Goal: Task Accomplishment & Management: Manage account settings

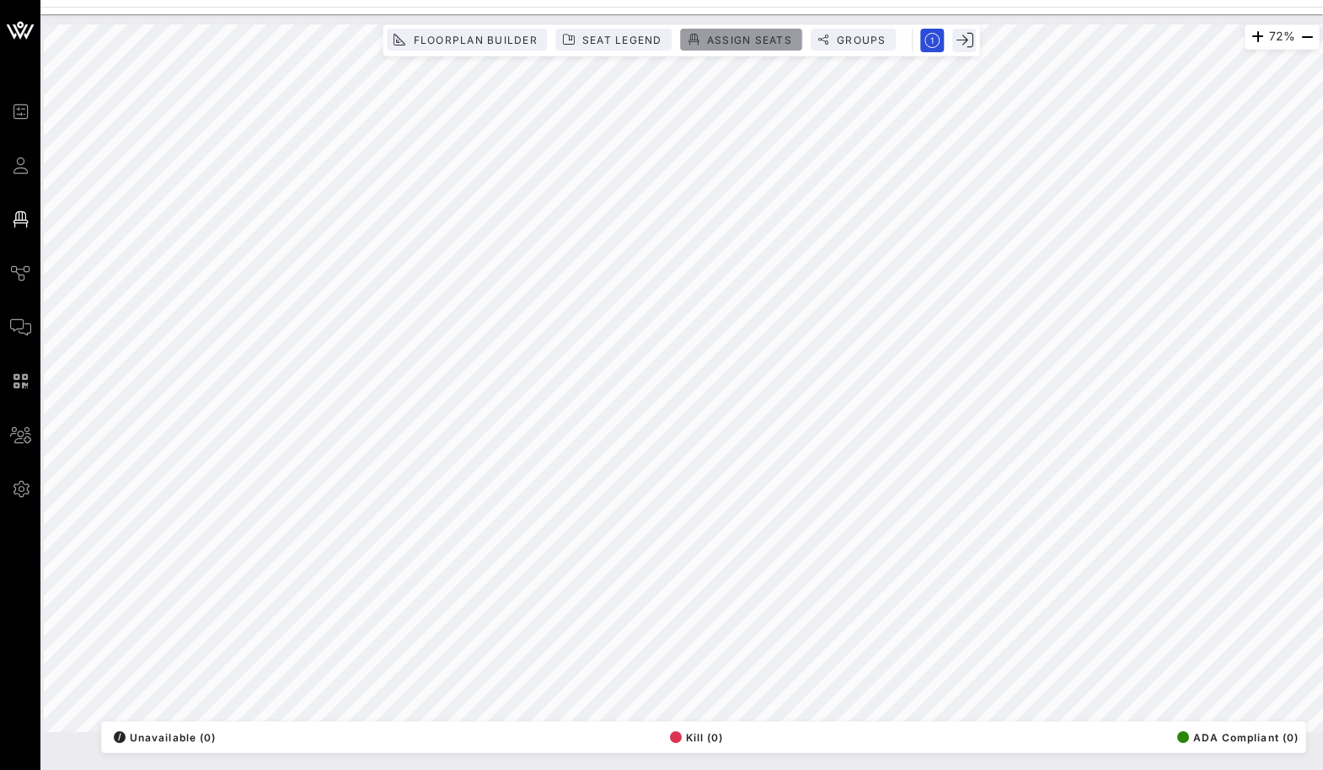
click at [766, 35] on span "Assign Seats" at bounding box center [749, 40] width 86 height 13
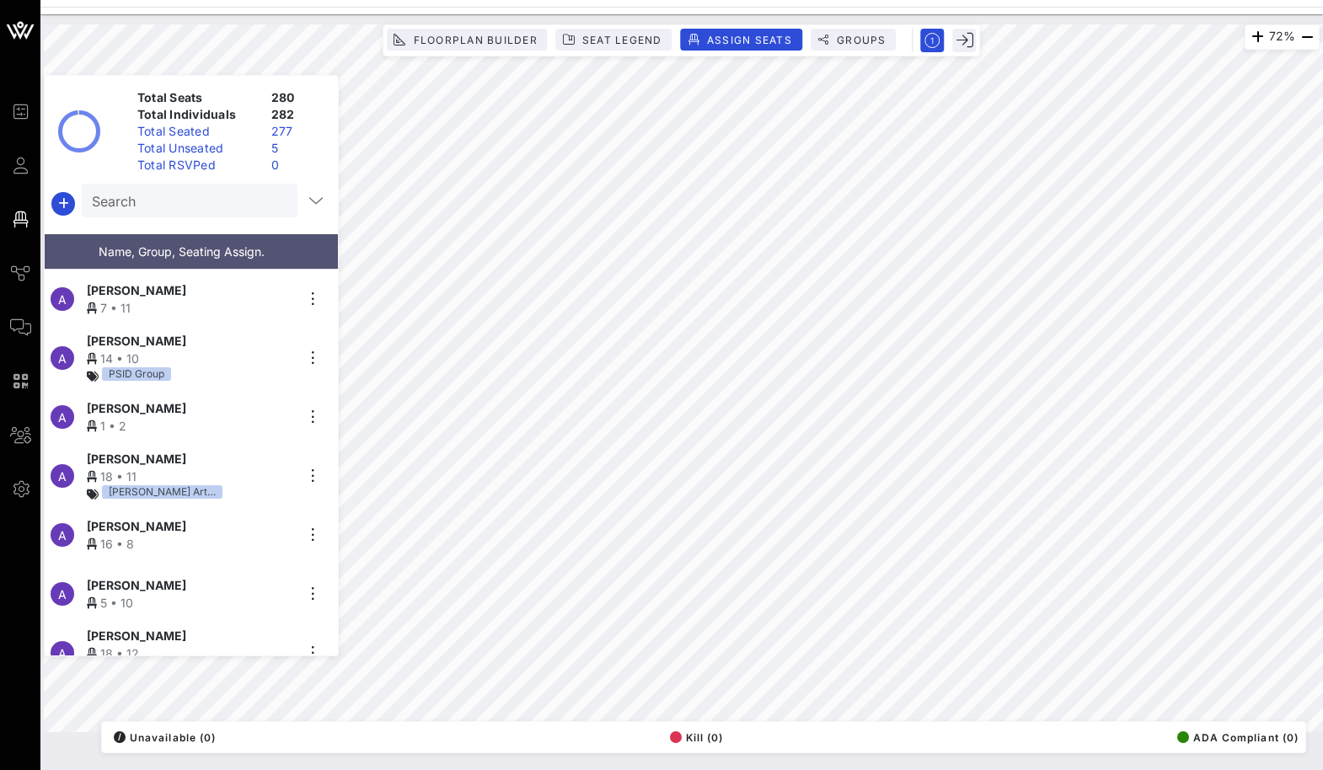
click at [169, 214] on div "Search" at bounding box center [188, 201] width 192 height 34
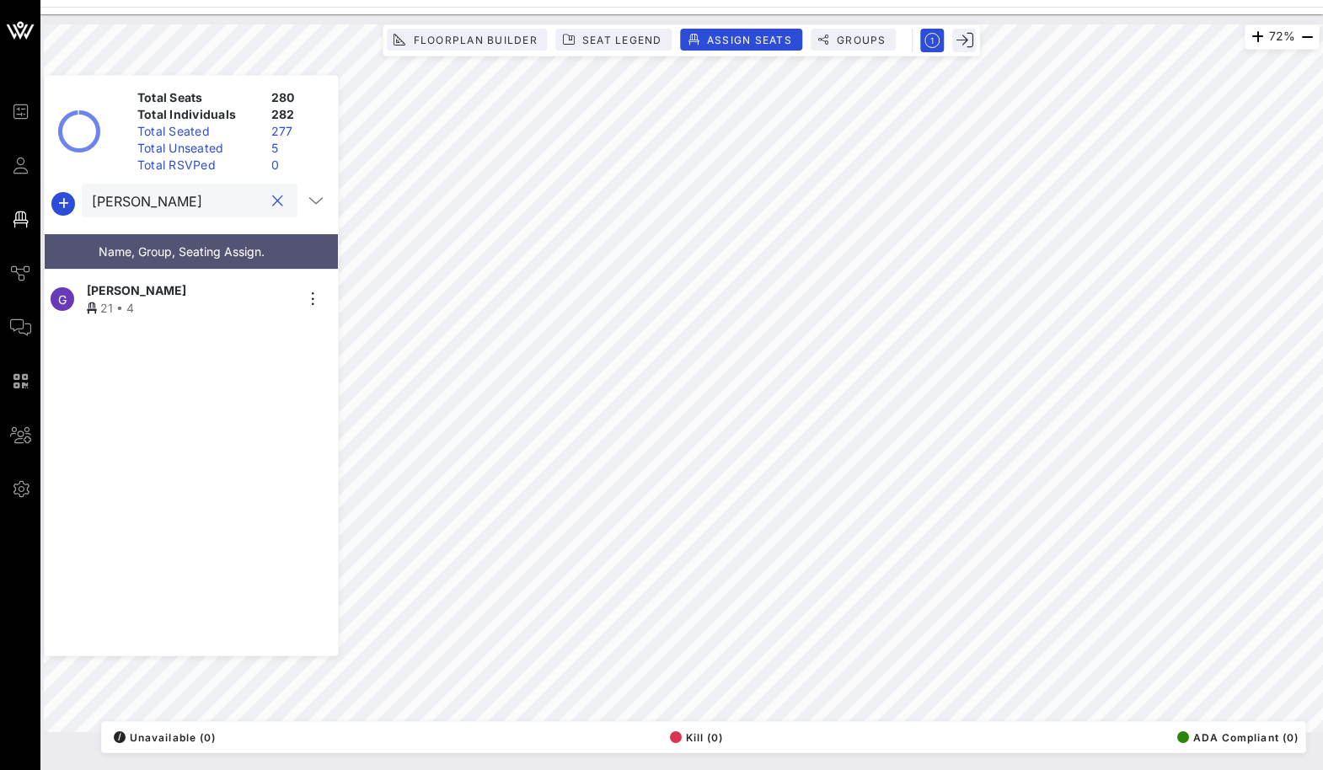
click at [132, 287] on span "[PERSON_NAME]" at bounding box center [136, 290] width 99 height 18
click at [128, 202] on input "[PERSON_NAME]" at bounding box center [178, 201] width 172 height 22
type input "[PERSON_NAME]"
click at [309, 280] on div "C [PERSON_NAME] 8 • 7" at bounding box center [185, 299] width 280 height 59
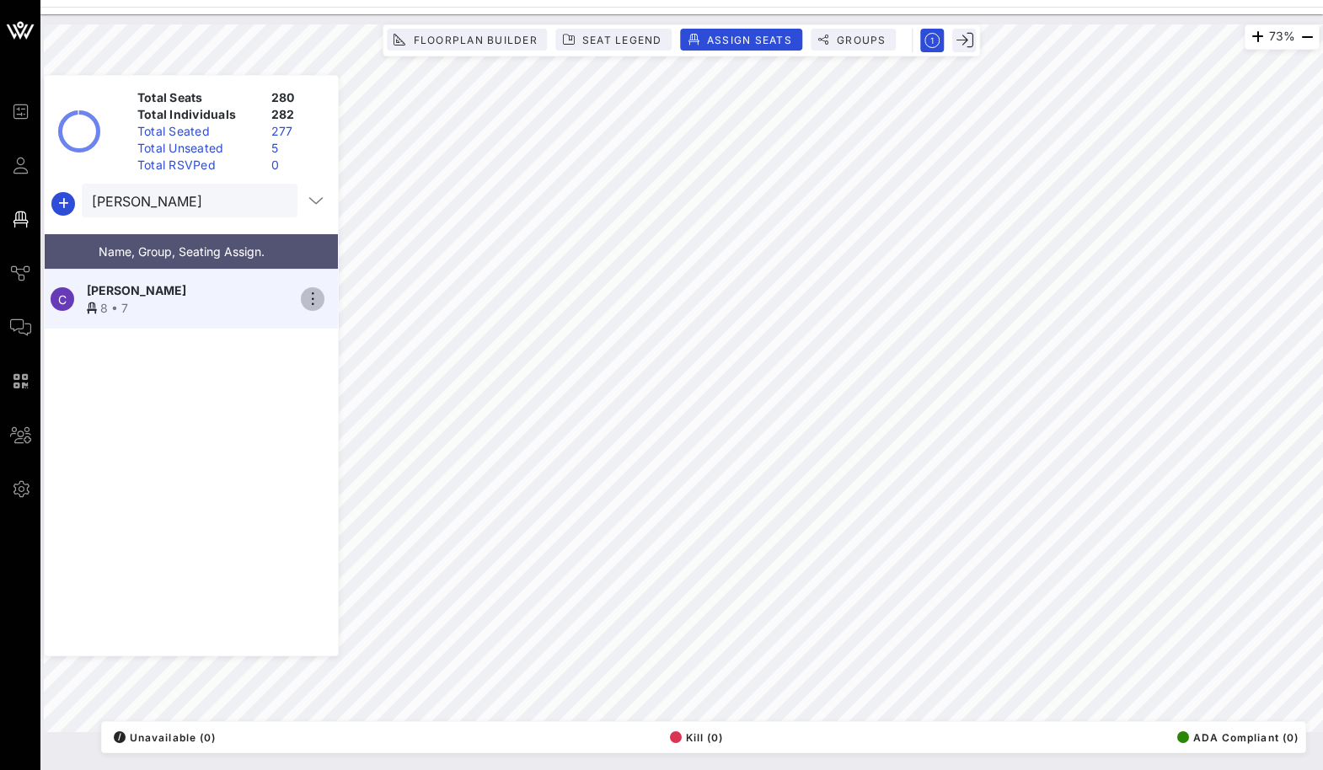
click at [308, 289] on icon "button" at bounding box center [312, 299] width 20 height 20
click at [347, 416] on div "Unseat" at bounding box center [360, 421] width 84 height 13
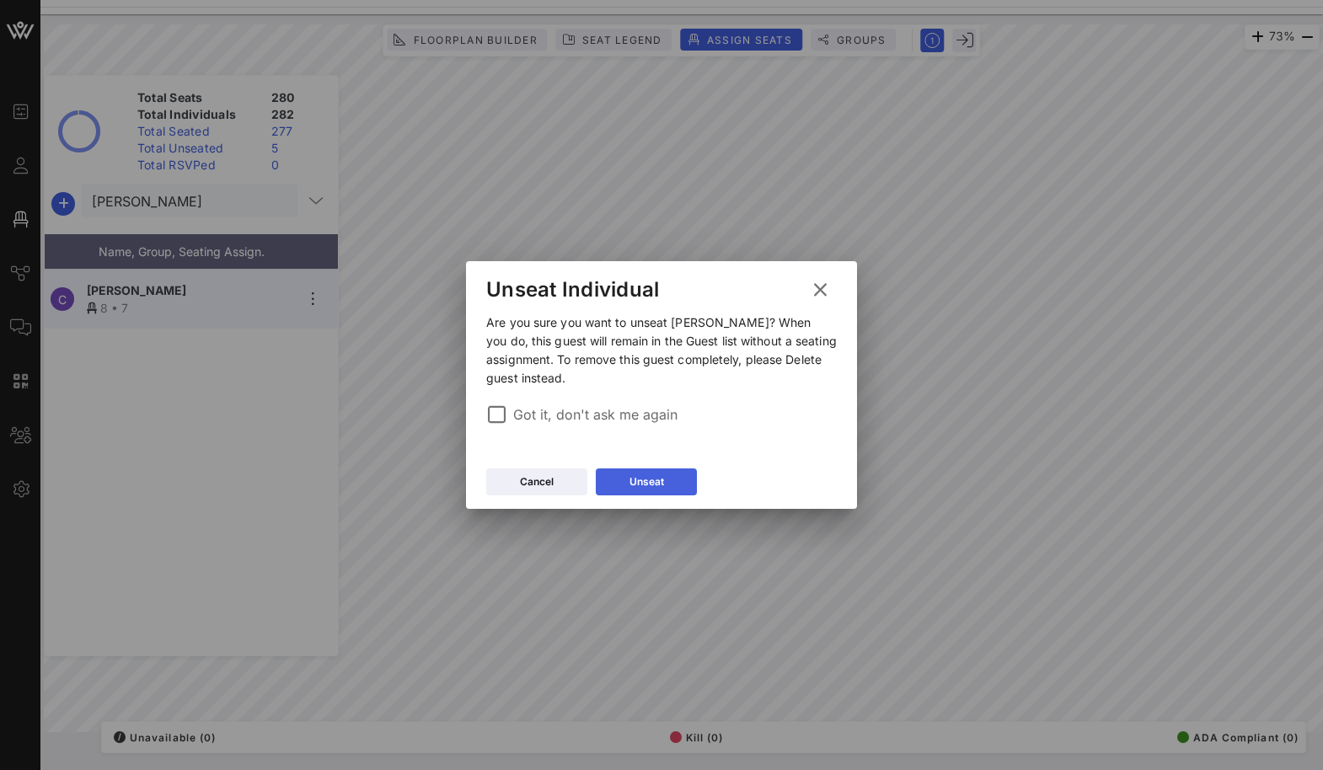
click at [625, 479] on button "Unseat" at bounding box center [646, 481] width 101 height 27
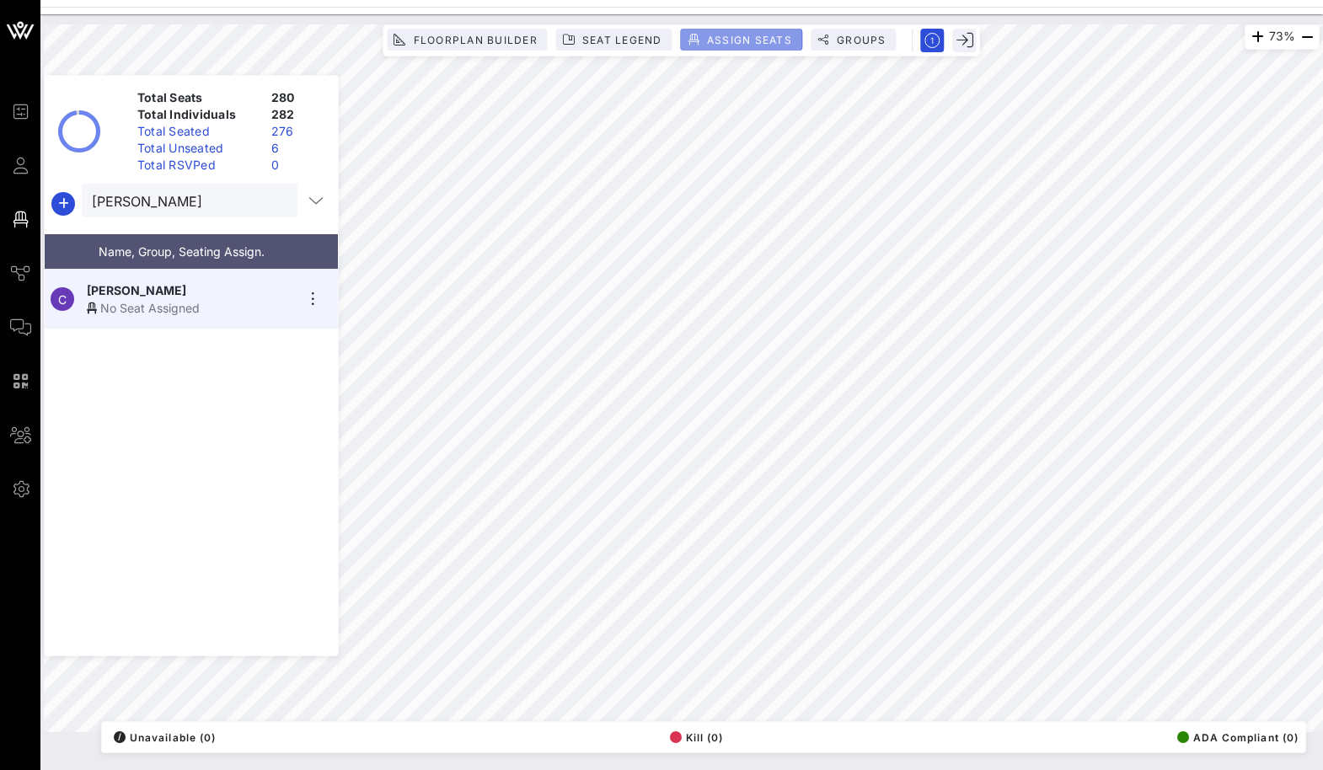
click at [743, 35] on span "Assign Seats" at bounding box center [749, 40] width 86 height 13
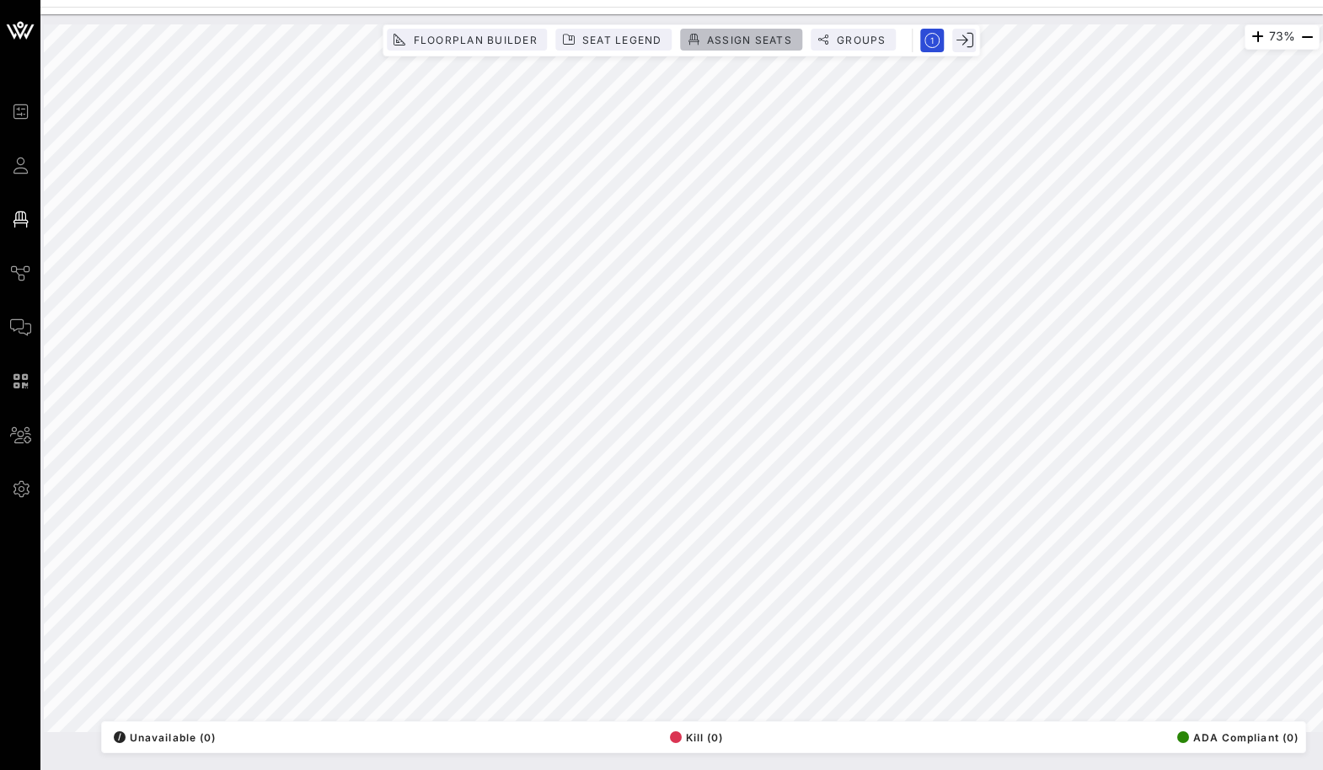
click at [732, 45] on span "Assign Seats" at bounding box center [749, 40] width 86 height 13
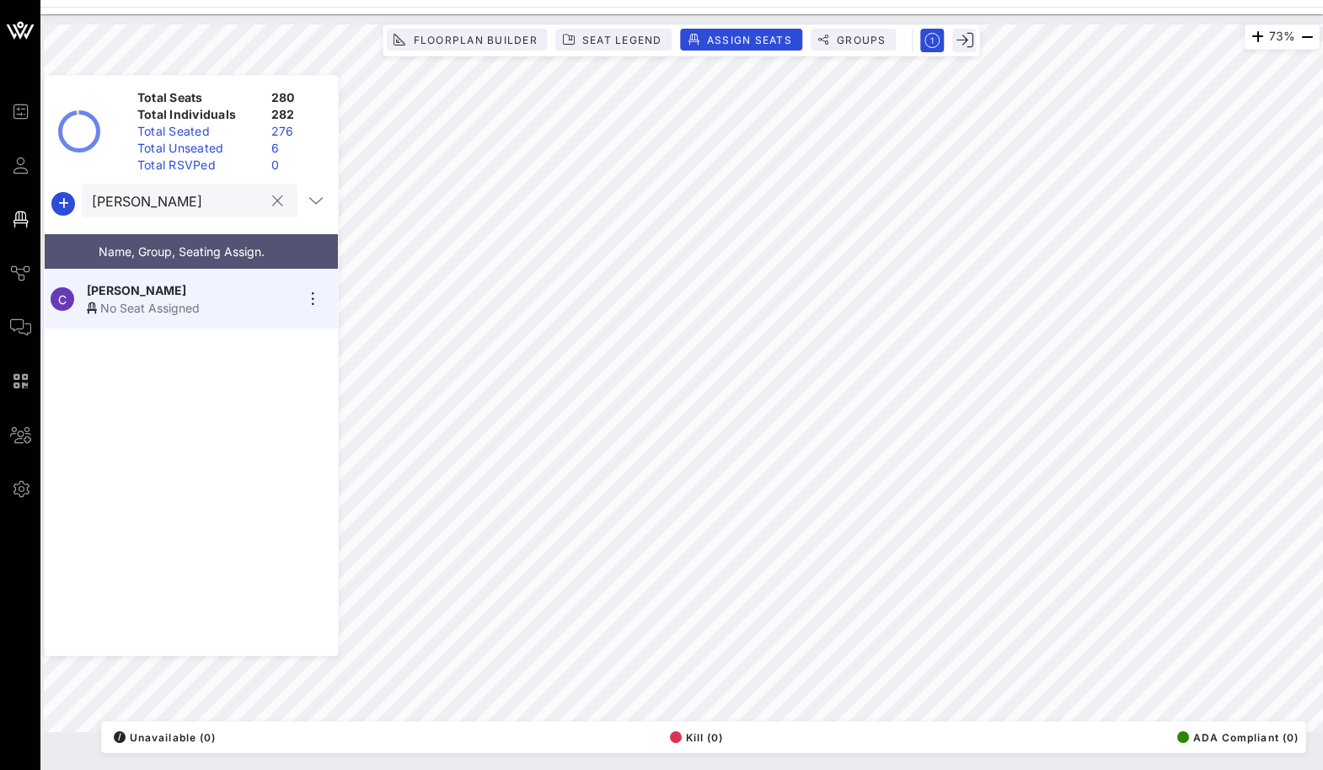
click at [272, 198] on button "clear icon" at bounding box center [277, 201] width 11 height 17
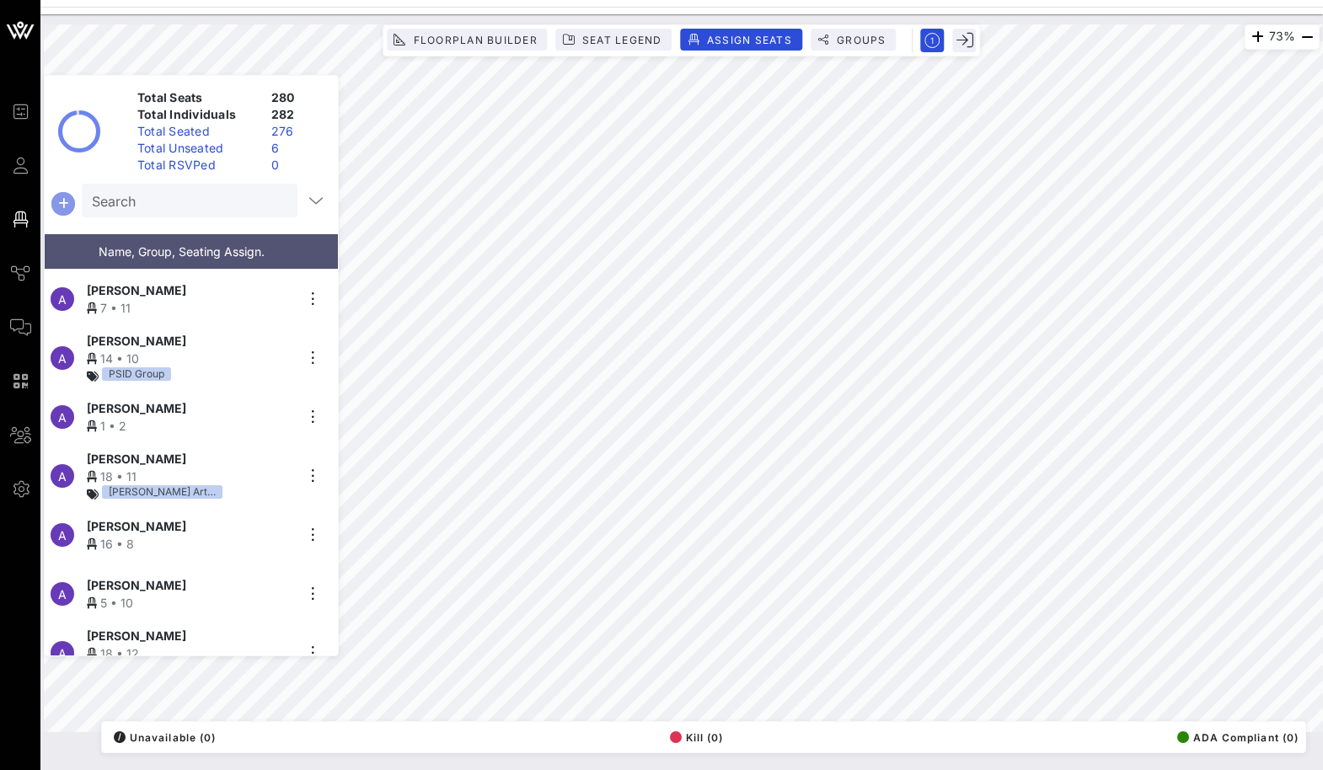
click at [68, 194] on icon "button" at bounding box center [63, 204] width 20 height 20
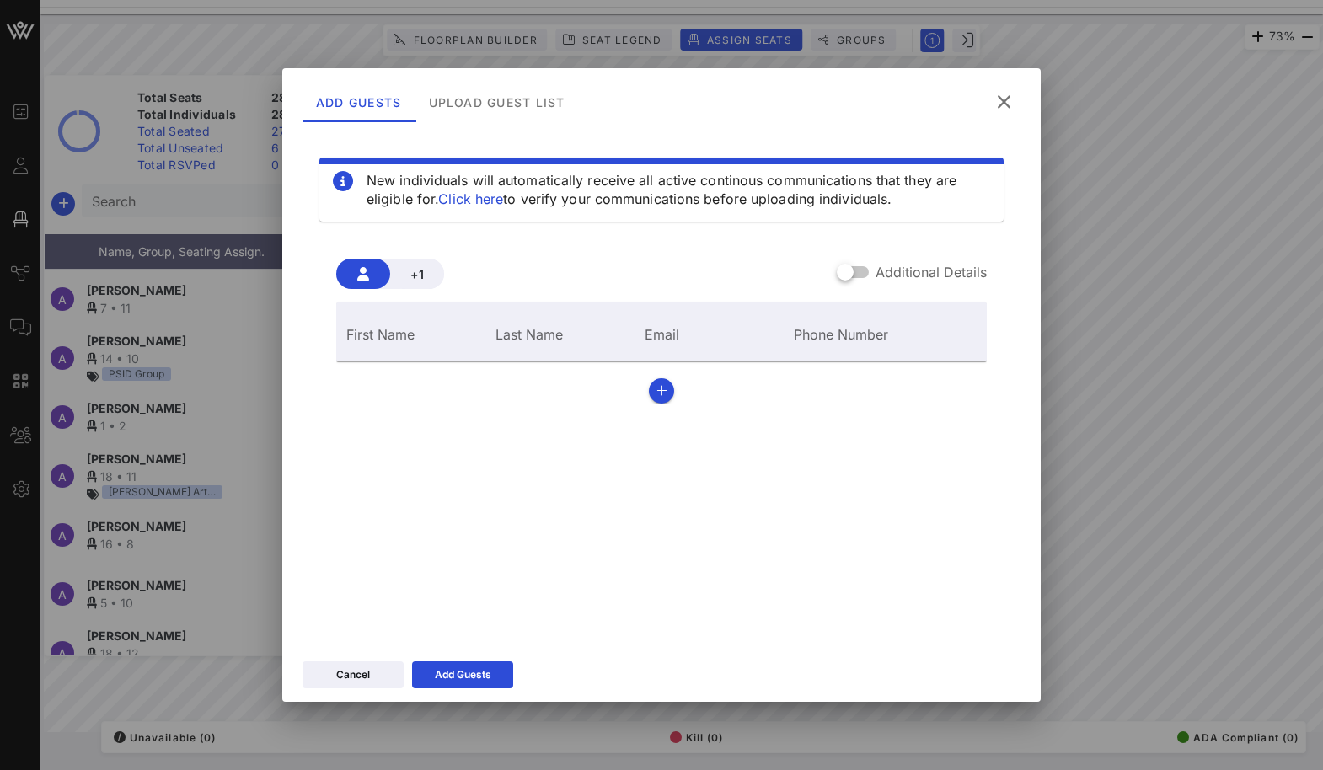
click at [382, 329] on div "First Name" at bounding box center [410, 334] width 129 height 22
paste input "Mwassy [PERSON_NAME]"
click at [426, 336] on input "Mwassy [PERSON_NAME]" at bounding box center [410, 334] width 129 height 22
type input "Mwassy"
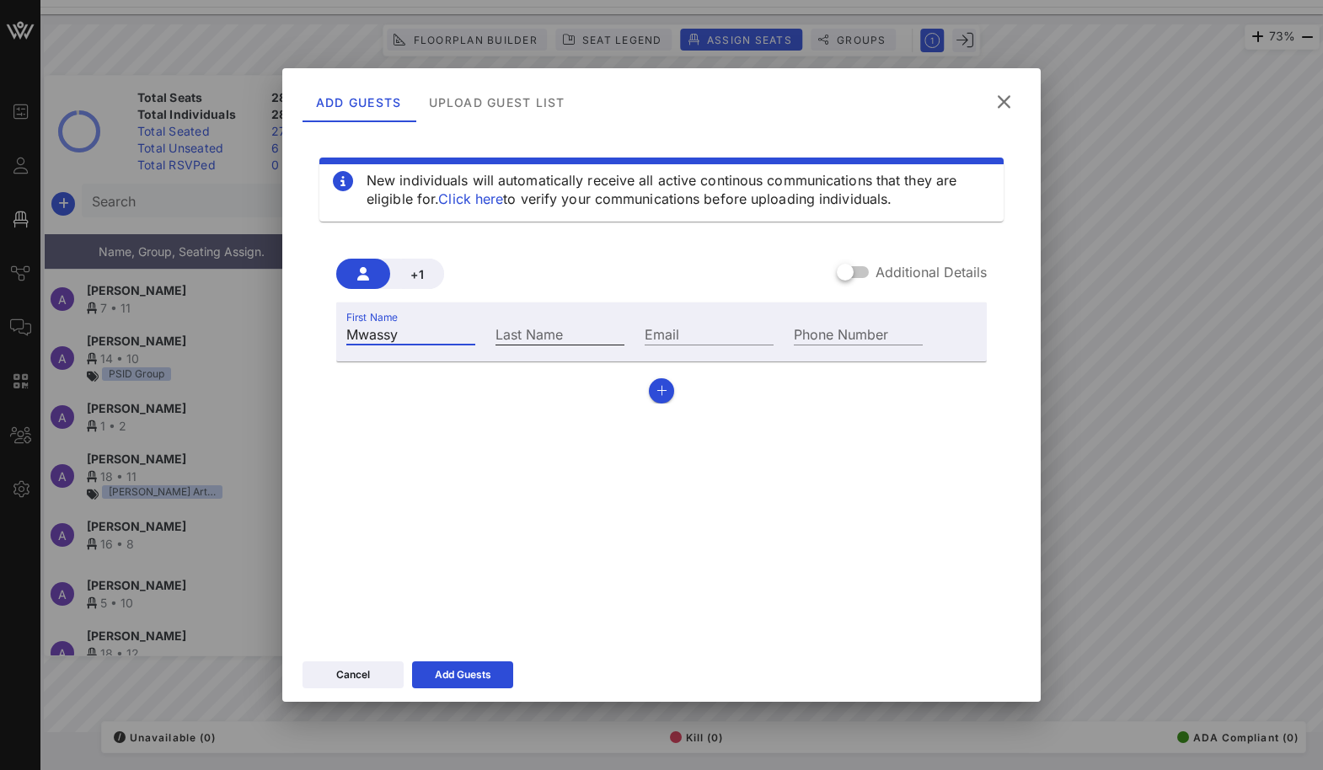
click at [527, 335] on input "Last Name" at bounding box center [559, 334] width 129 height 22
paste input "[PERSON_NAME]"
type input "[PERSON_NAME]"
click at [458, 677] on button "Add Guests" at bounding box center [462, 674] width 101 height 27
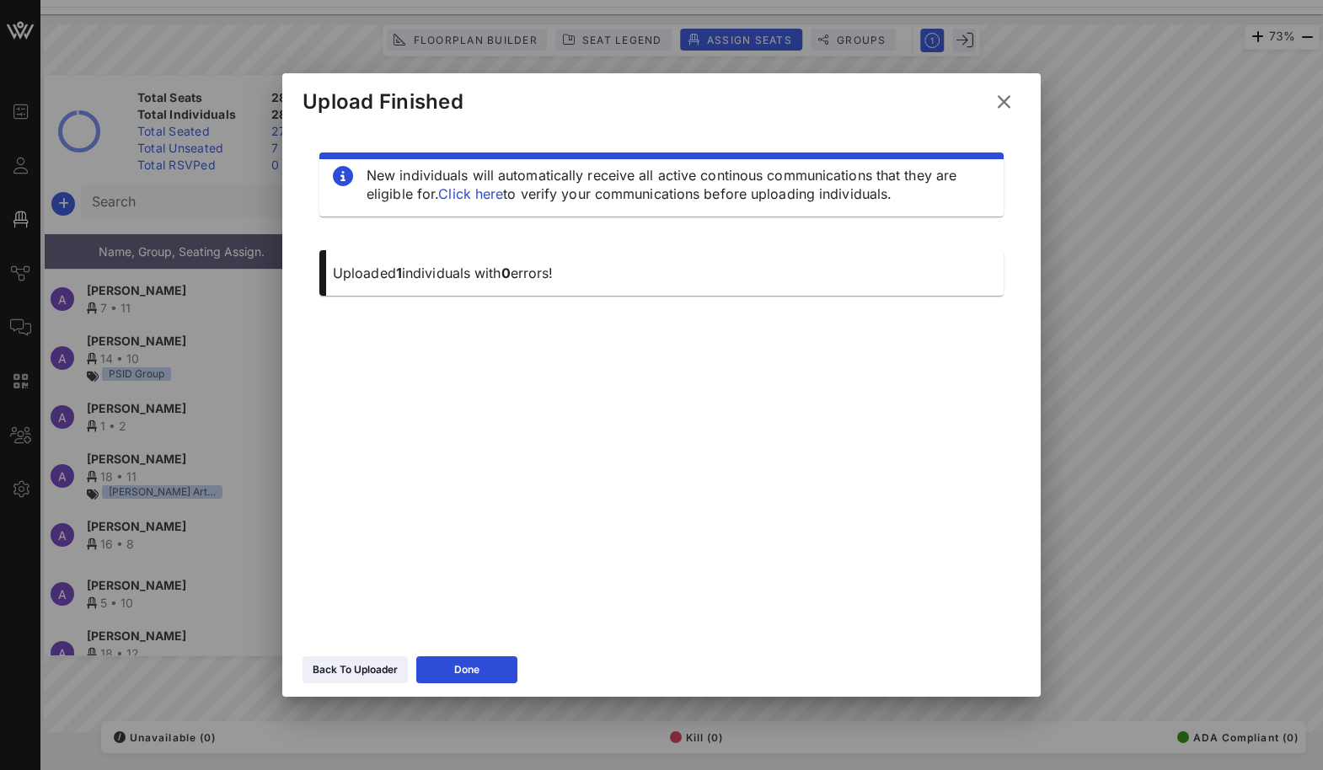
click at [993, 131] on div "Upload Finished New individuals will automatically receive all active continous…" at bounding box center [661, 385] width 758 height 624
click at [1007, 106] on icon at bounding box center [1004, 102] width 23 height 20
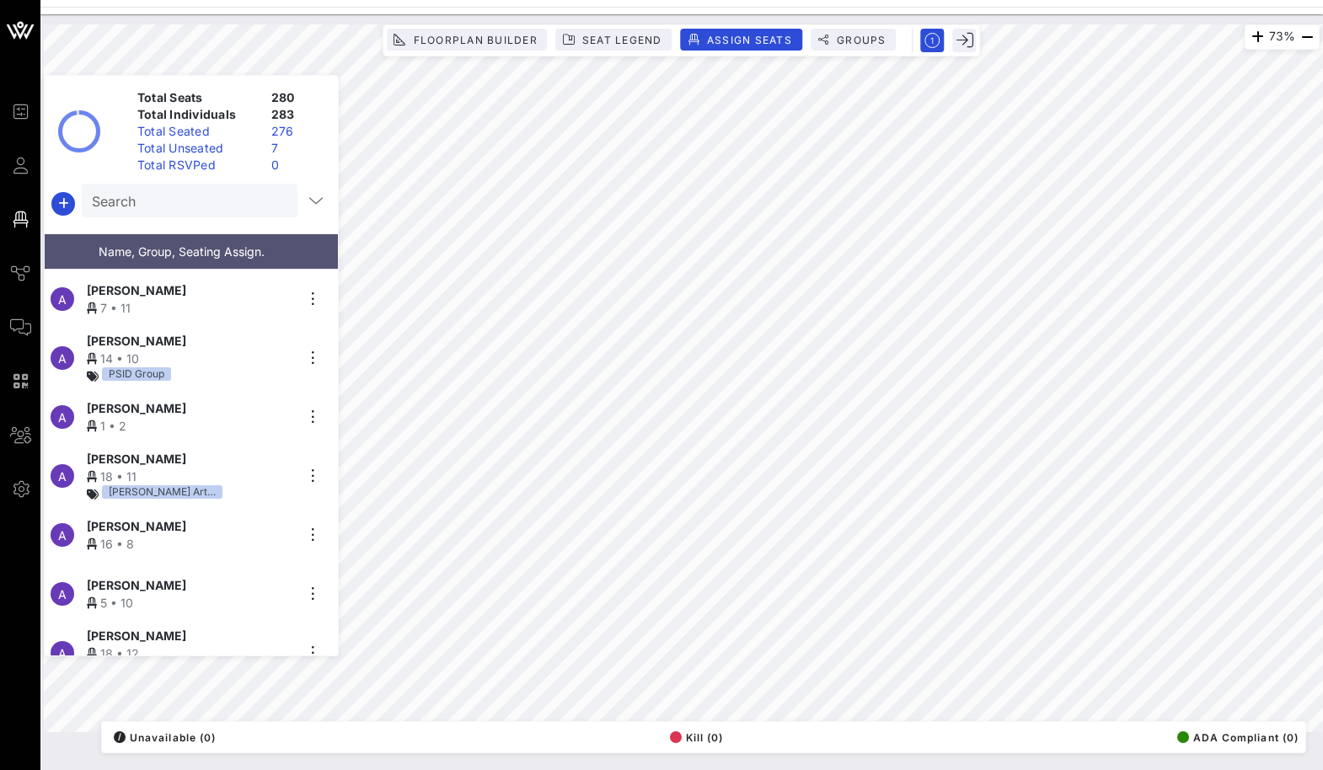
click at [252, 146] on div "Total Unseated" at bounding box center [198, 148] width 134 height 17
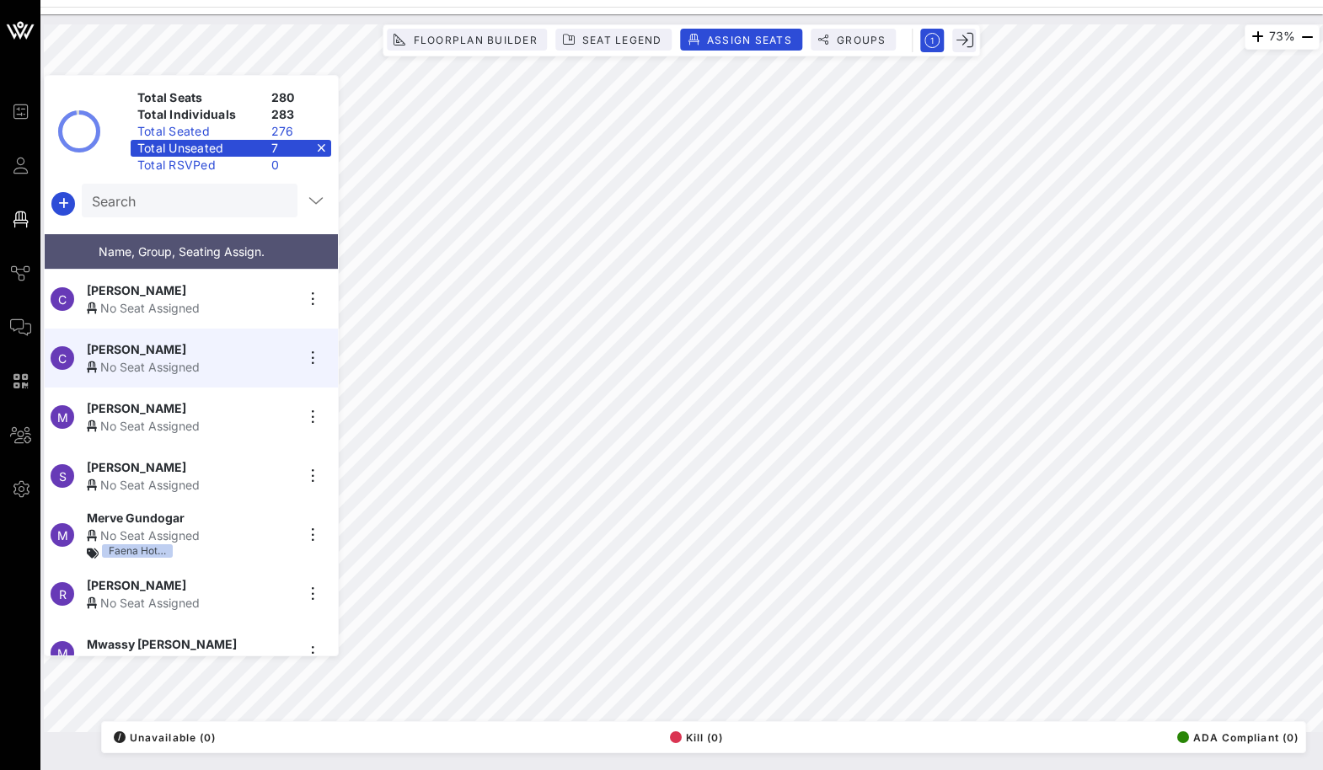
scroll to position [20, 0]
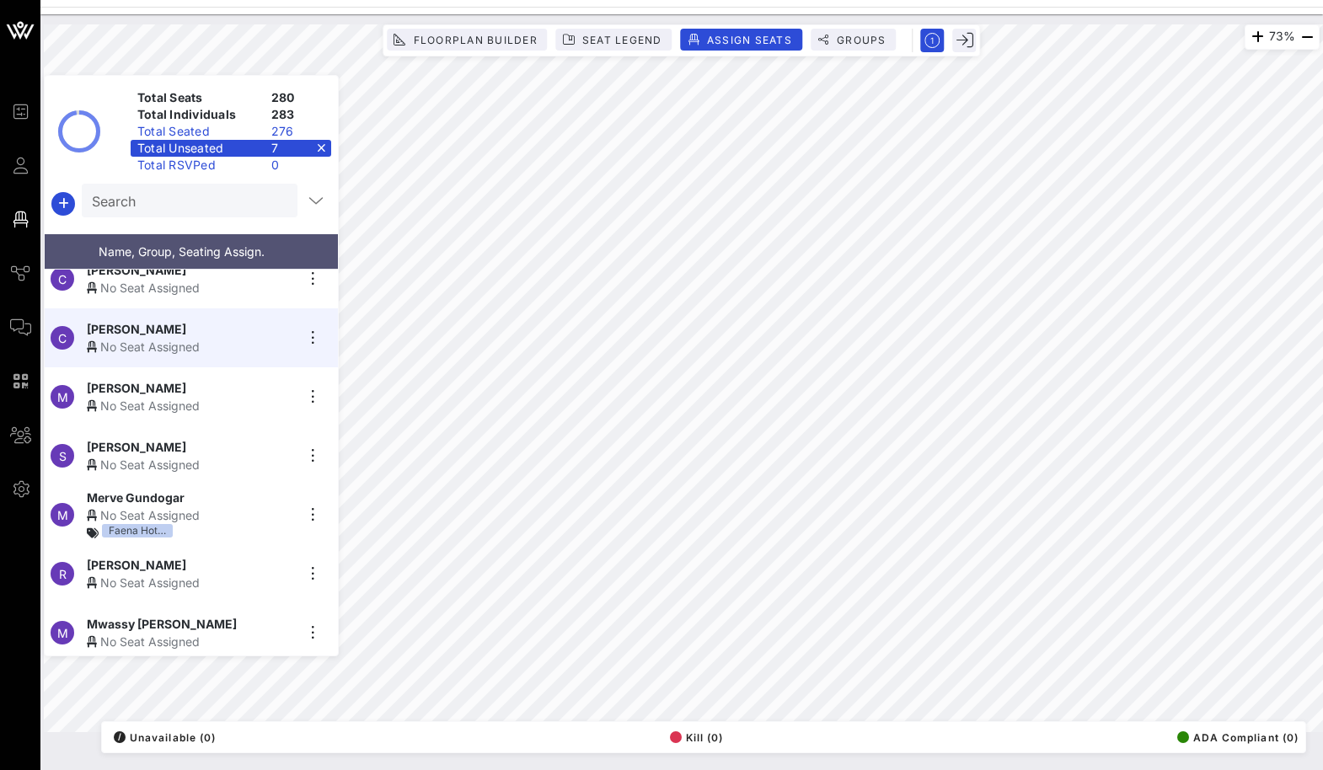
click at [170, 615] on span "Mwassy [PERSON_NAME]" at bounding box center [162, 624] width 150 height 18
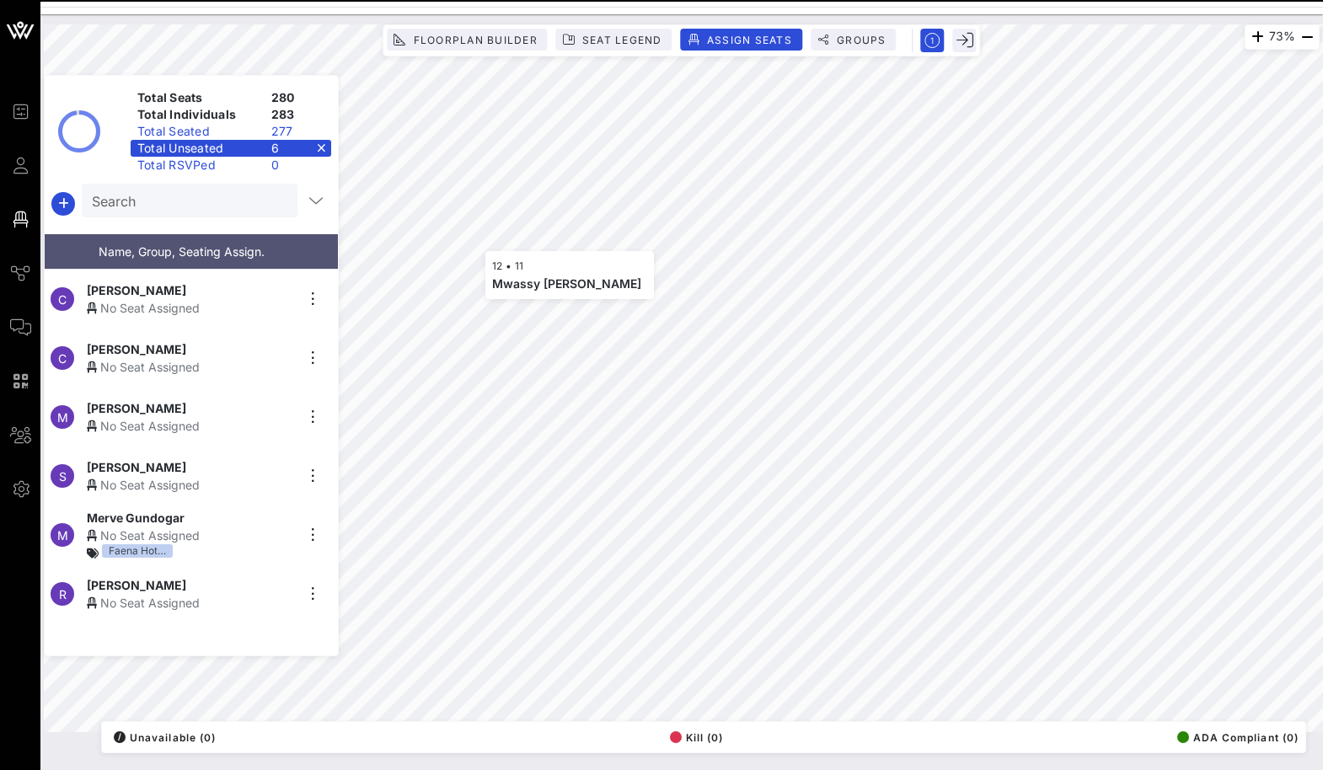
scroll to position [0, 0]
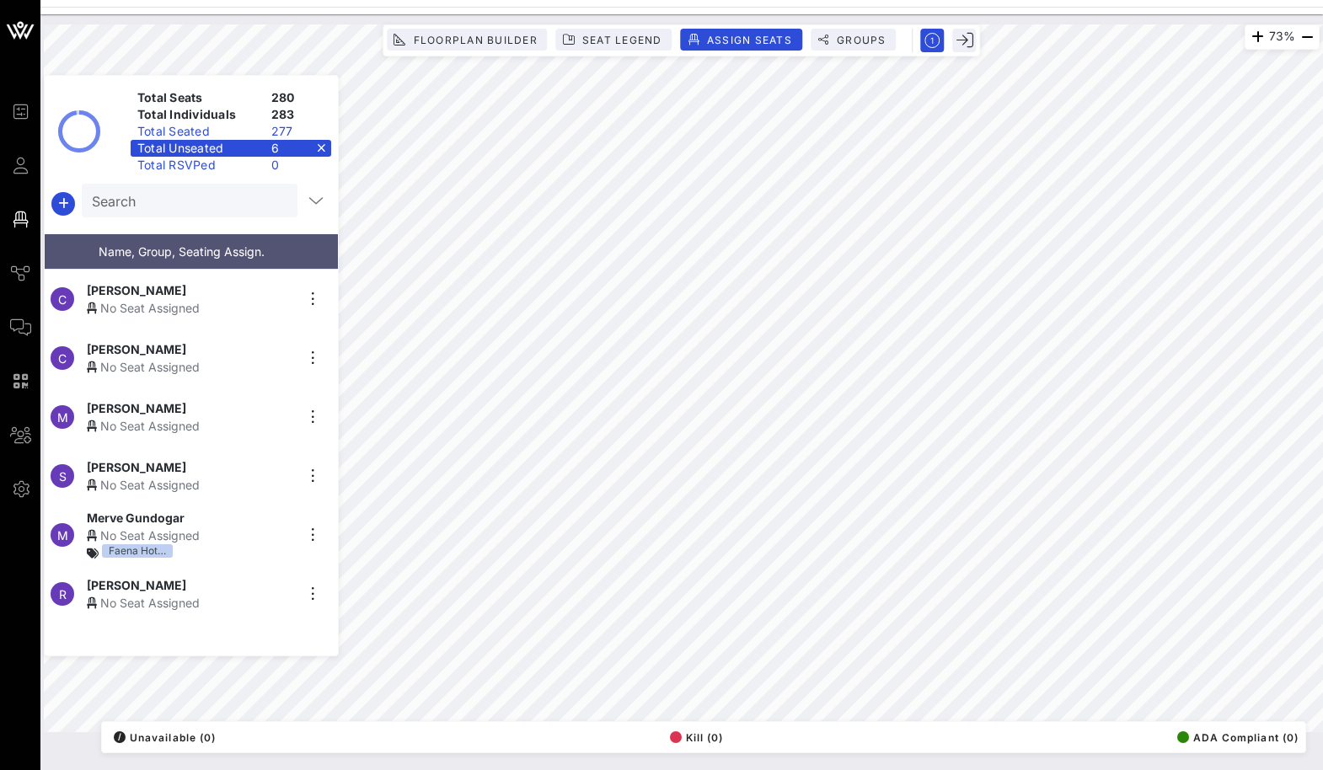
click at [201, 190] on input "Search" at bounding box center [188, 201] width 192 height 22
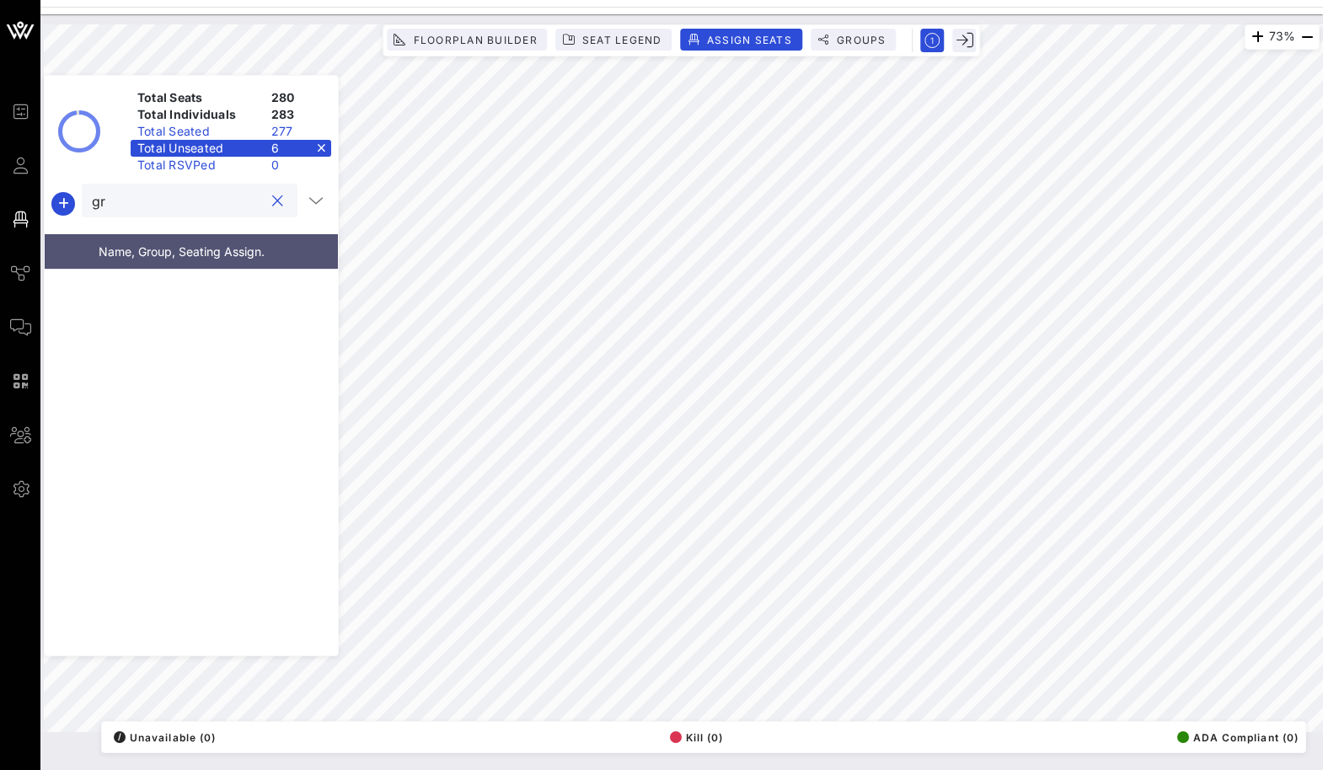
type input "g"
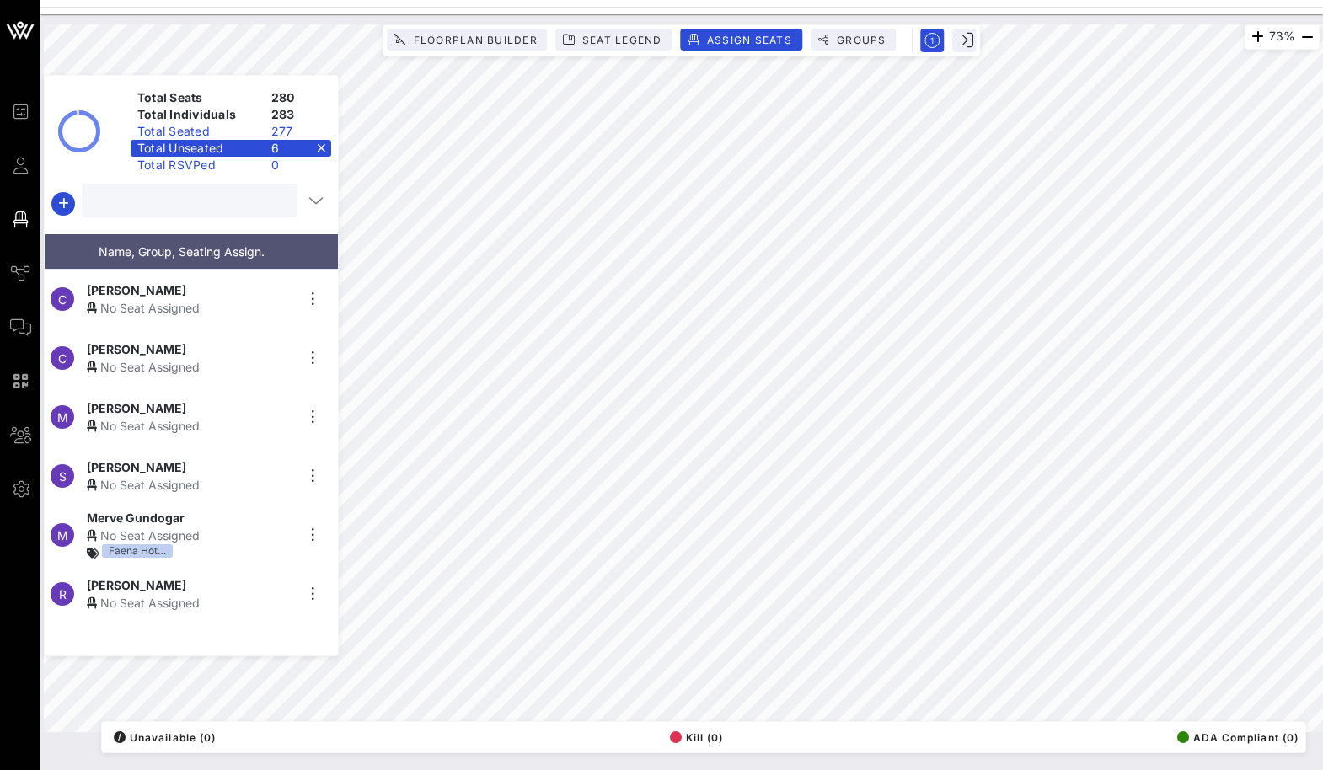
click at [319, 149] on div "Total Unseated 6" at bounding box center [231, 148] width 201 height 17
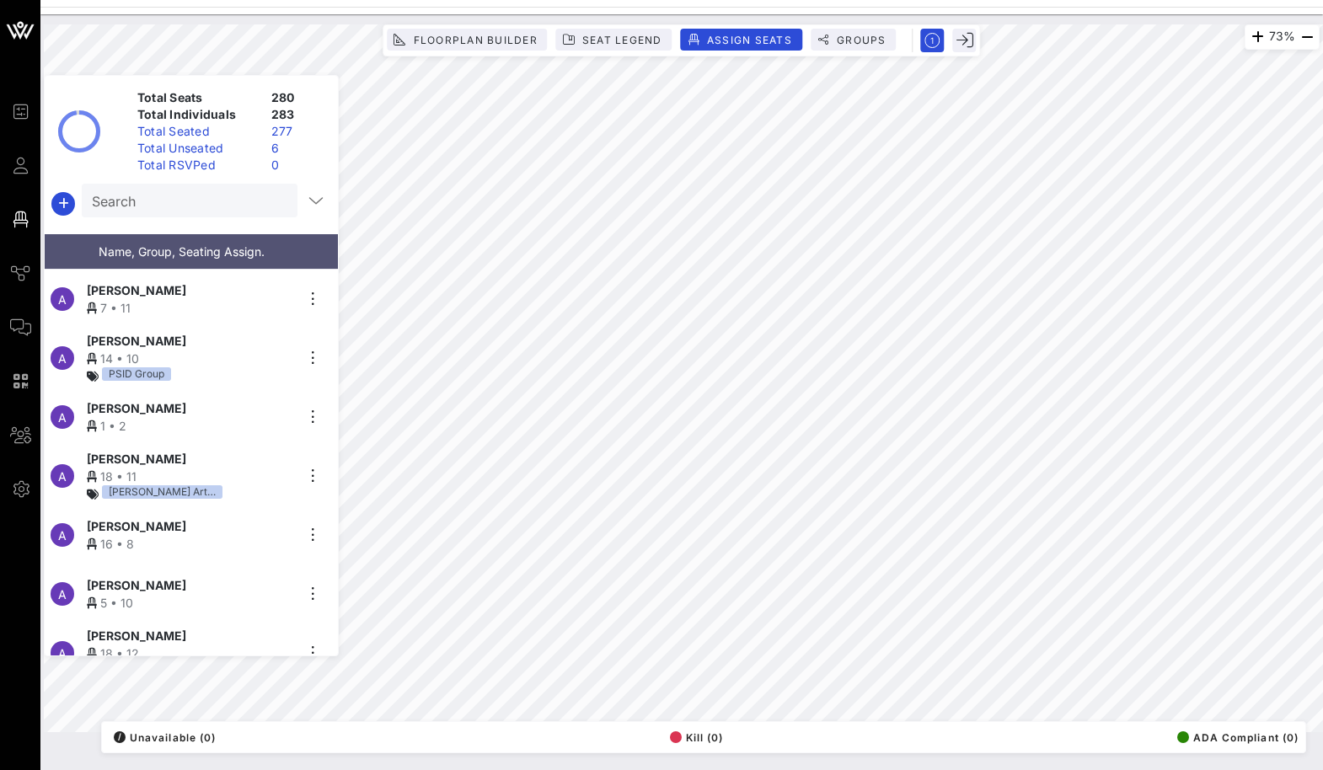
click at [220, 180] on div "Total Seats 280 Total Individuals 283 Total Seated 277 Total Unseated 6 Total R…" at bounding box center [191, 365] width 295 height 581
click at [220, 195] on input "Search" at bounding box center [188, 201] width 192 height 22
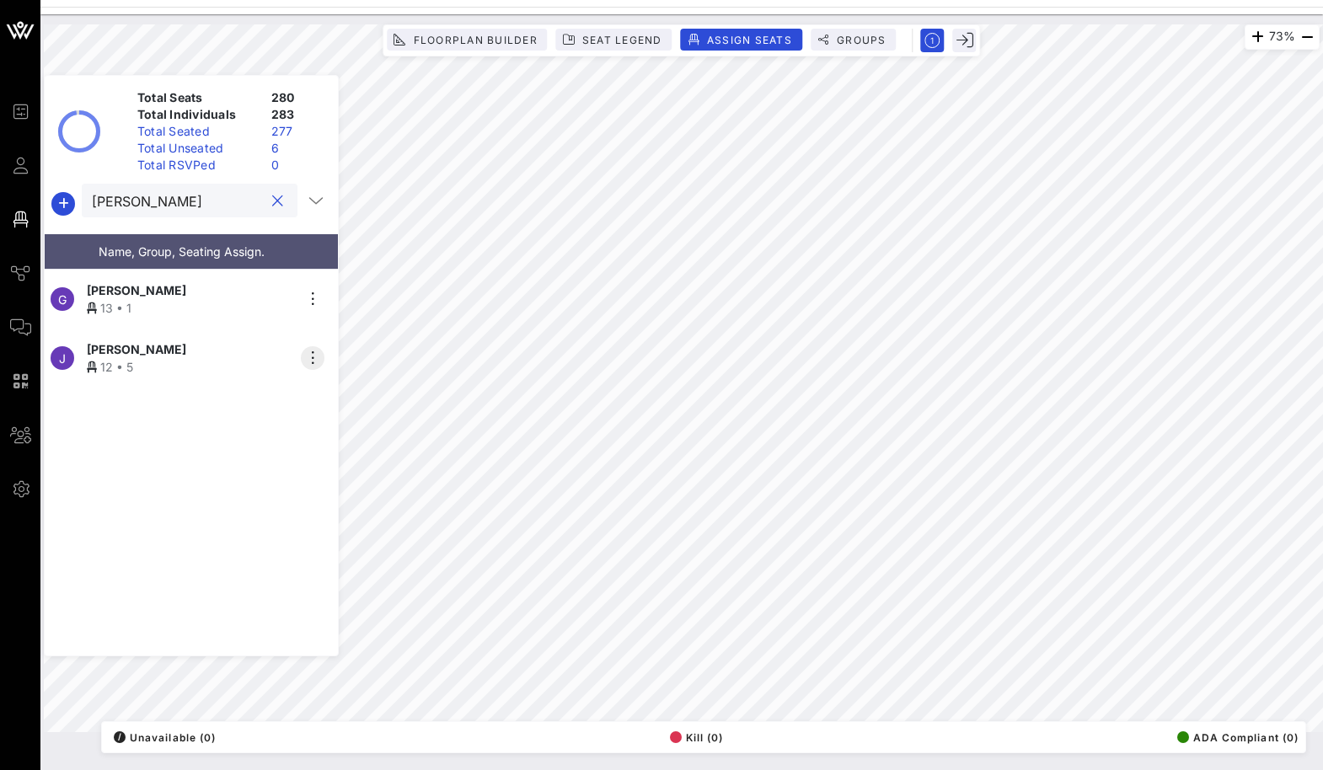
type input "[PERSON_NAME]"
click at [313, 354] on icon "button" at bounding box center [312, 358] width 20 height 20
click at [335, 474] on div "Unseat" at bounding box center [360, 480] width 84 height 13
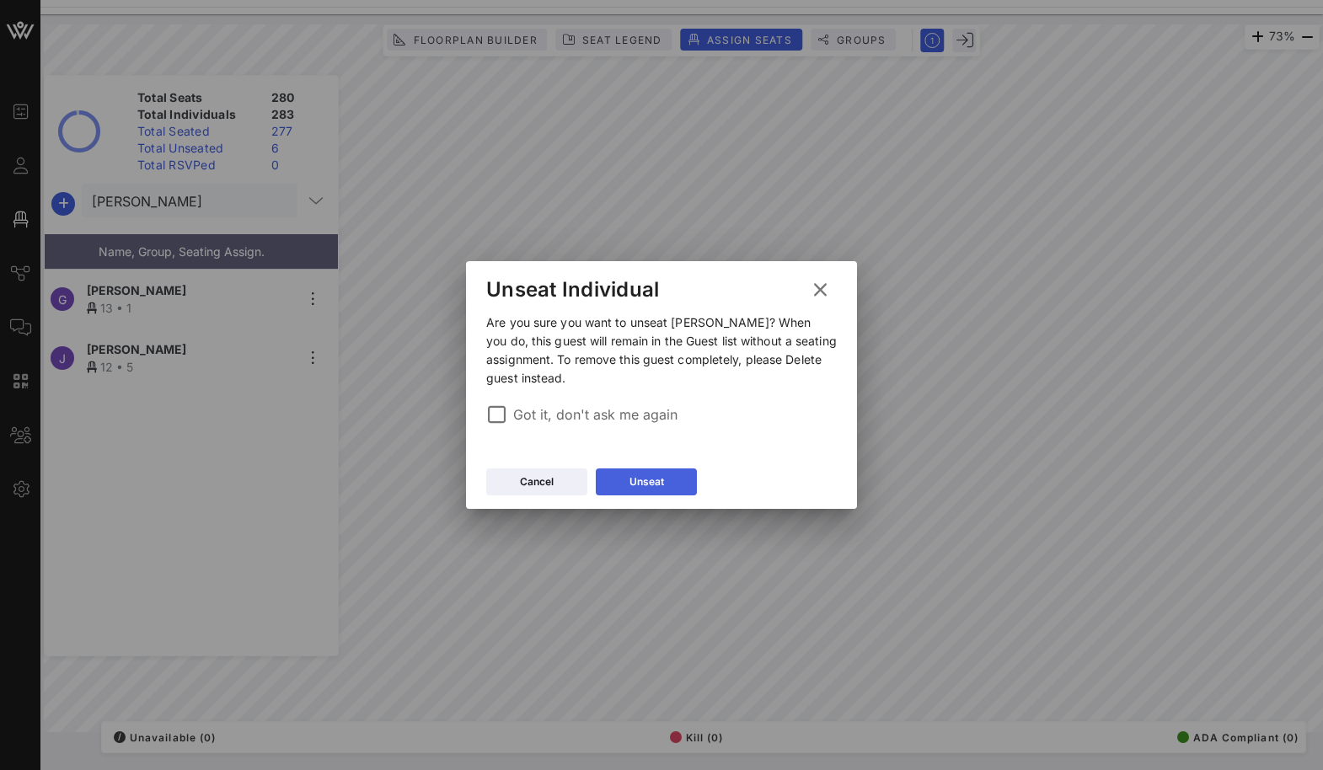
click at [646, 472] on button "Unseat" at bounding box center [646, 481] width 101 height 27
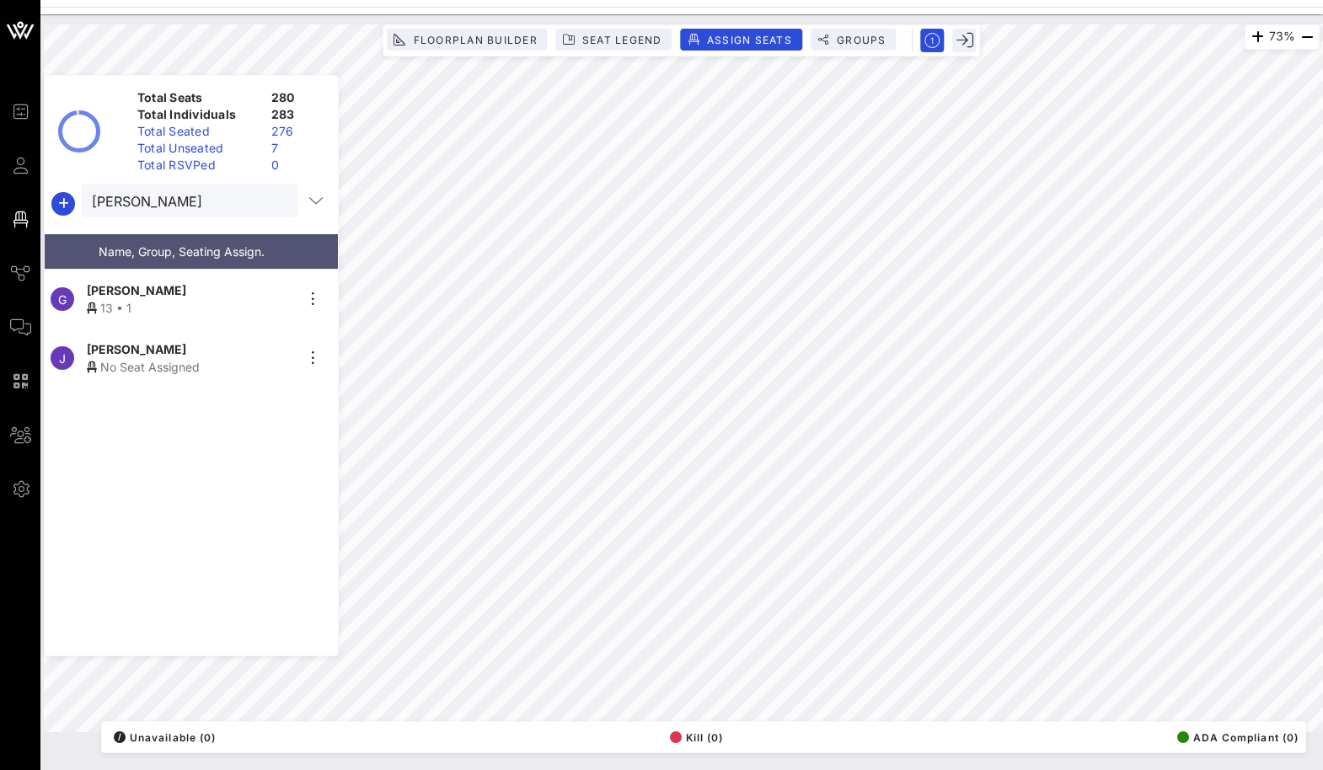
click at [272, 200] on button "clear icon" at bounding box center [277, 201] width 11 height 17
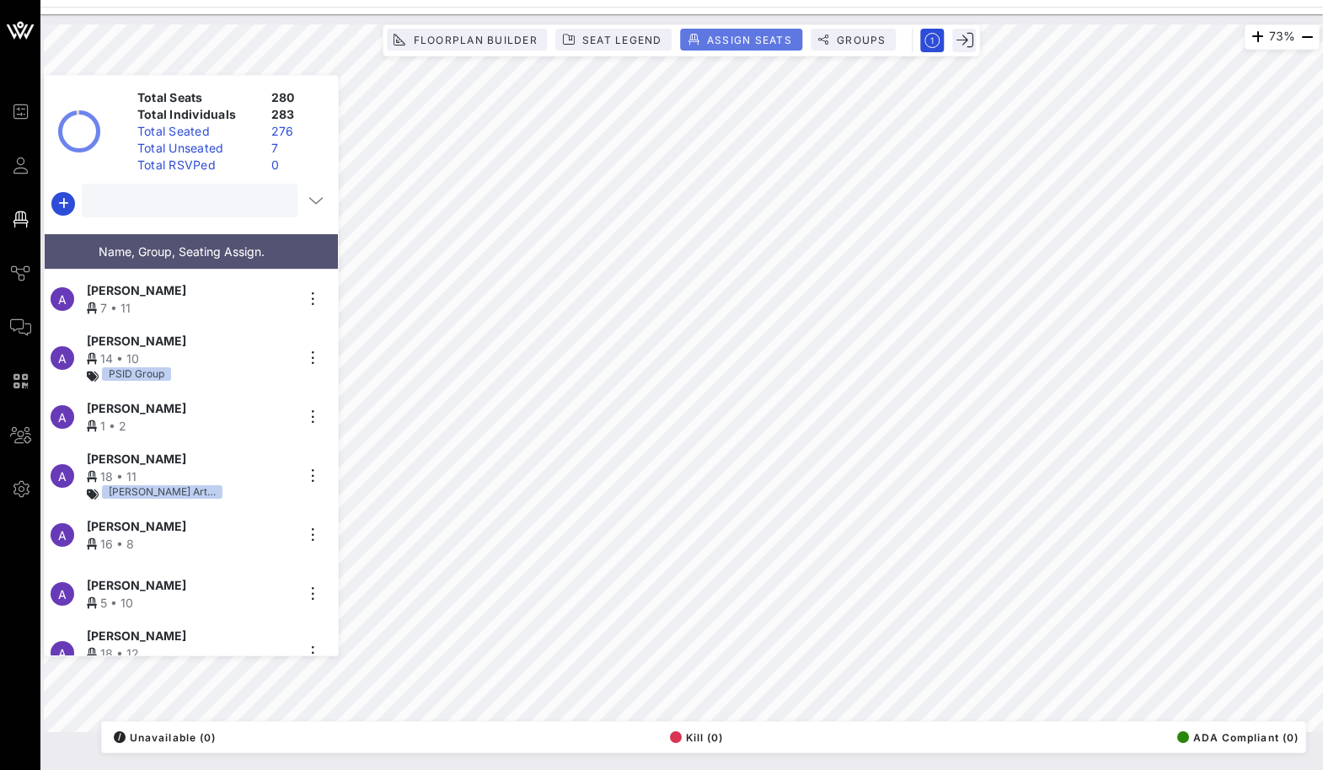
click at [748, 35] on span "Assign Seats" at bounding box center [749, 40] width 86 height 13
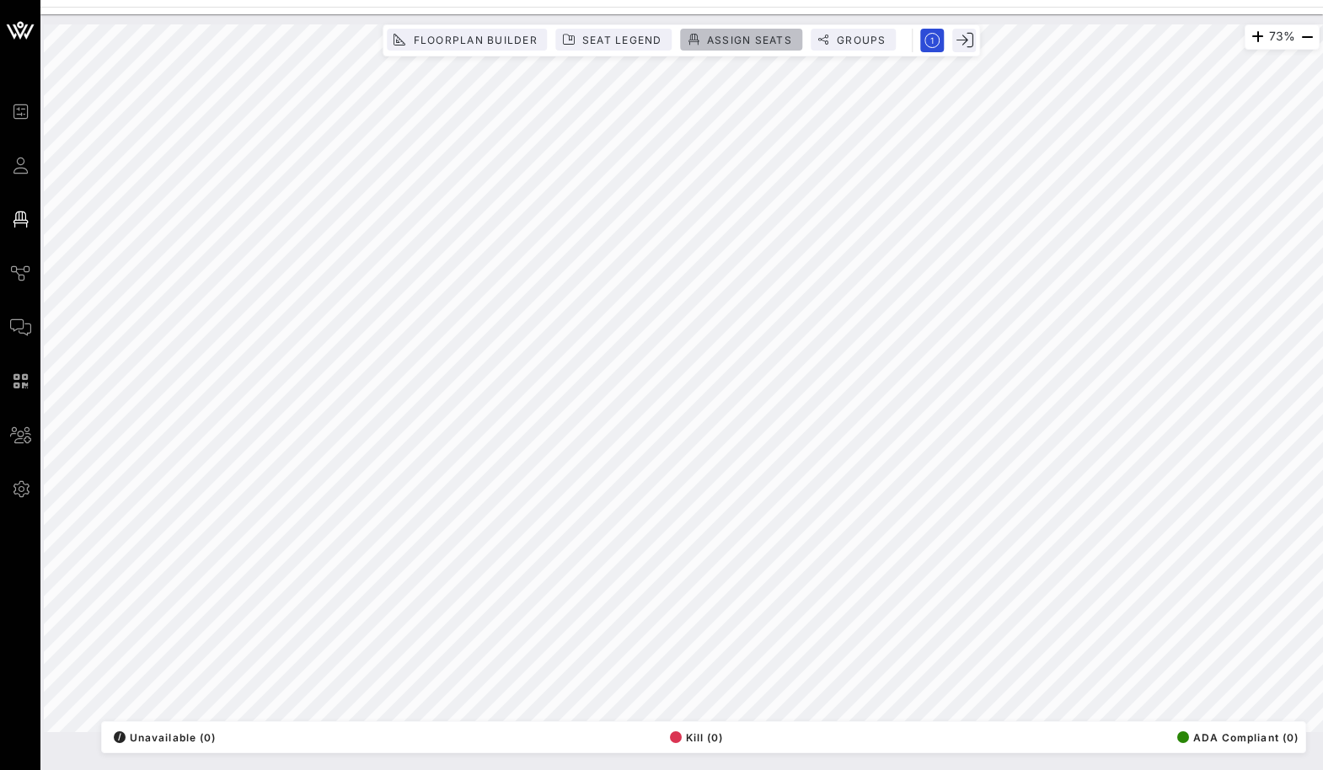
click at [736, 29] on button "Assign Seats" at bounding box center [741, 40] width 121 height 22
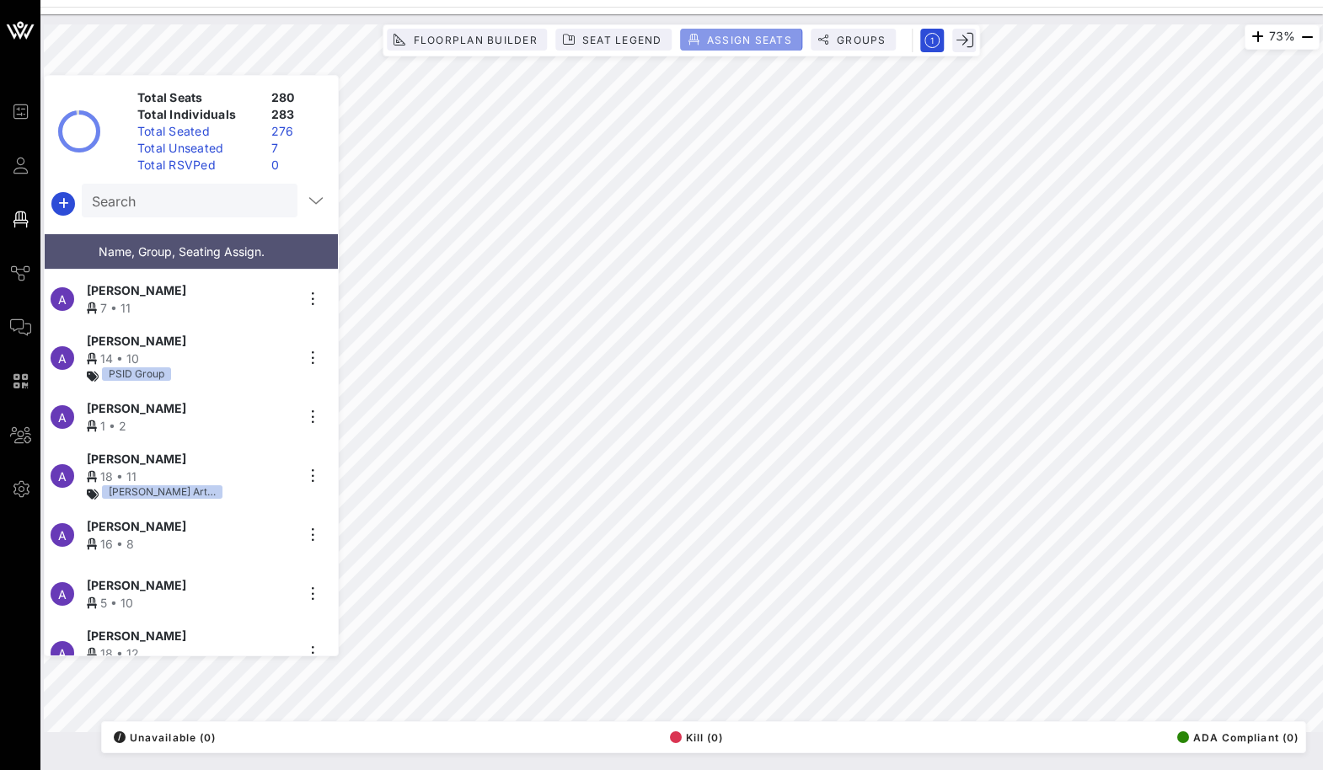
click at [732, 34] on span "Assign Seats" at bounding box center [749, 40] width 86 height 13
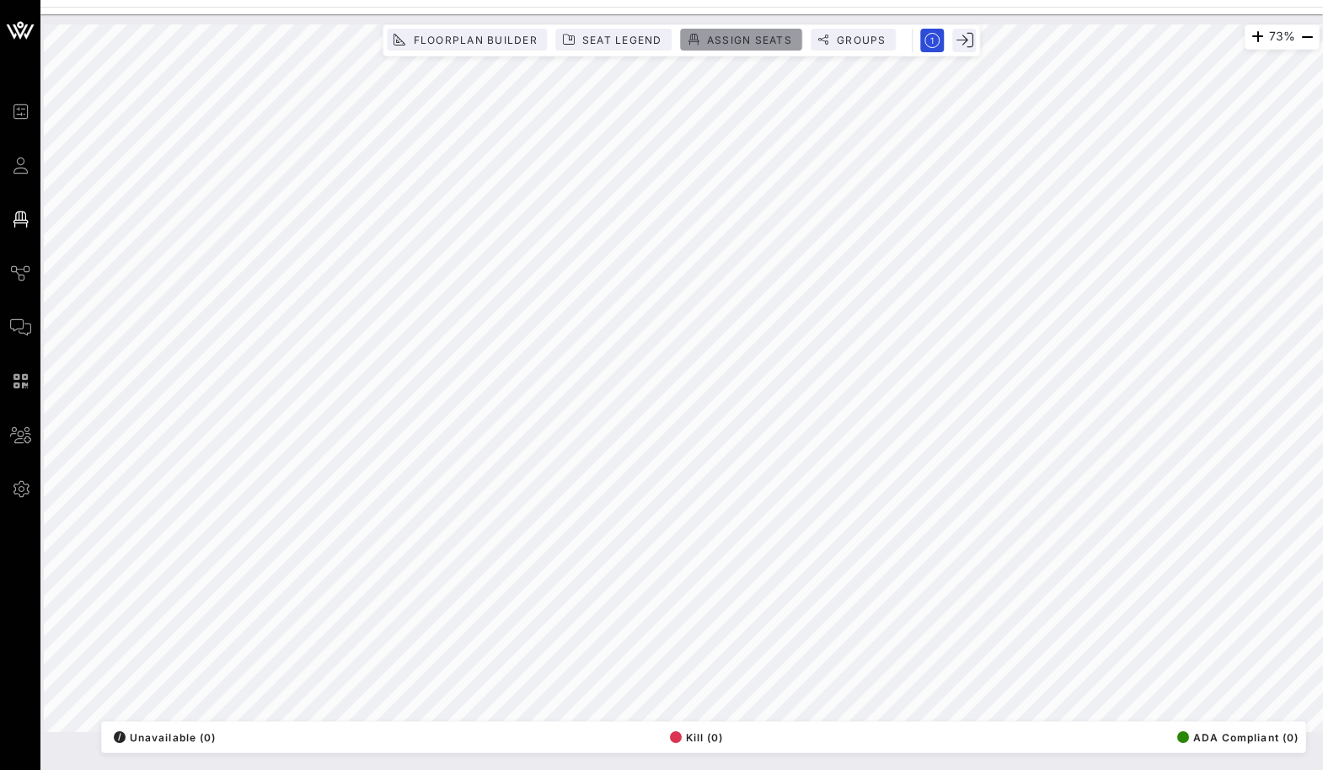
click at [743, 30] on button "Assign Seats" at bounding box center [741, 40] width 121 height 22
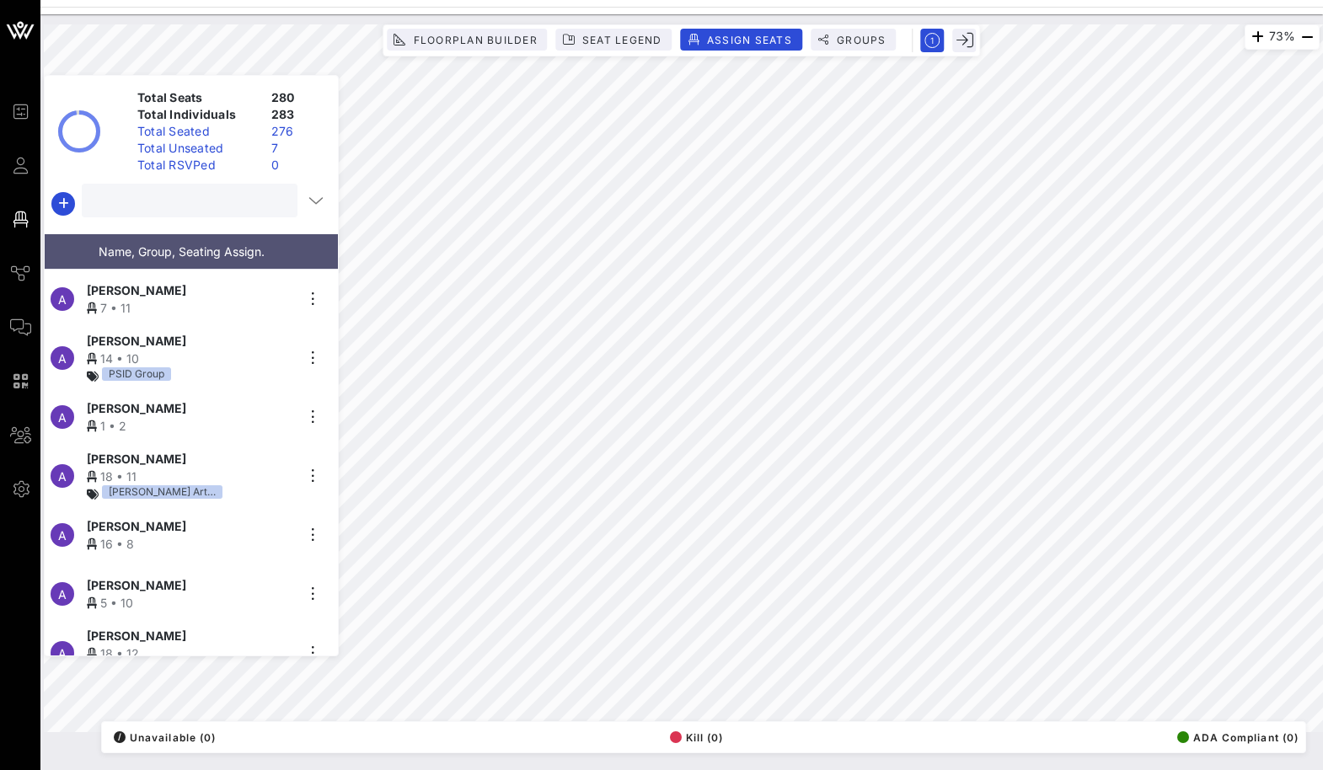
click at [178, 208] on input "text" at bounding box center [188, 201] width 192 height 22
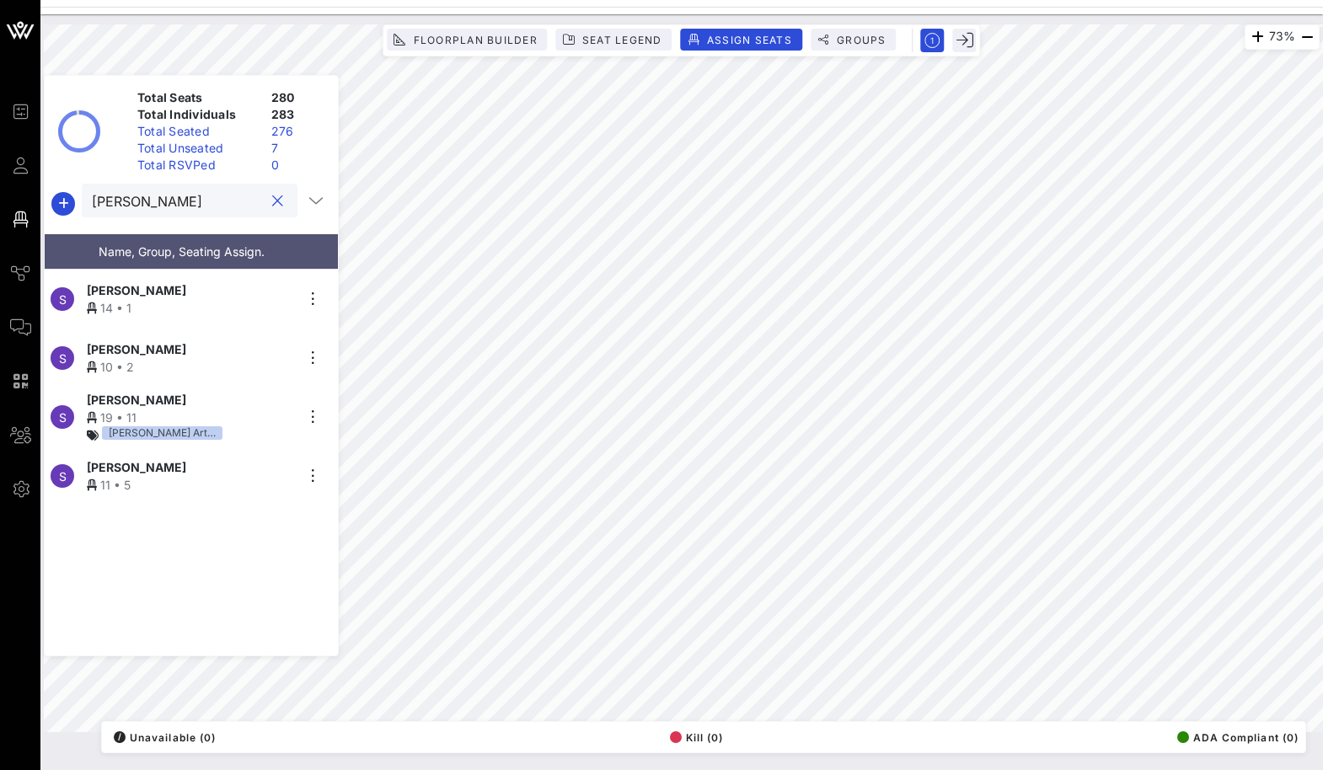
type input "[PERSON_NAME]"
click at [313, 481] on div "S [PERSON_NAME] 11 • 5" at bounding box center [185, 476] width 280 height 59
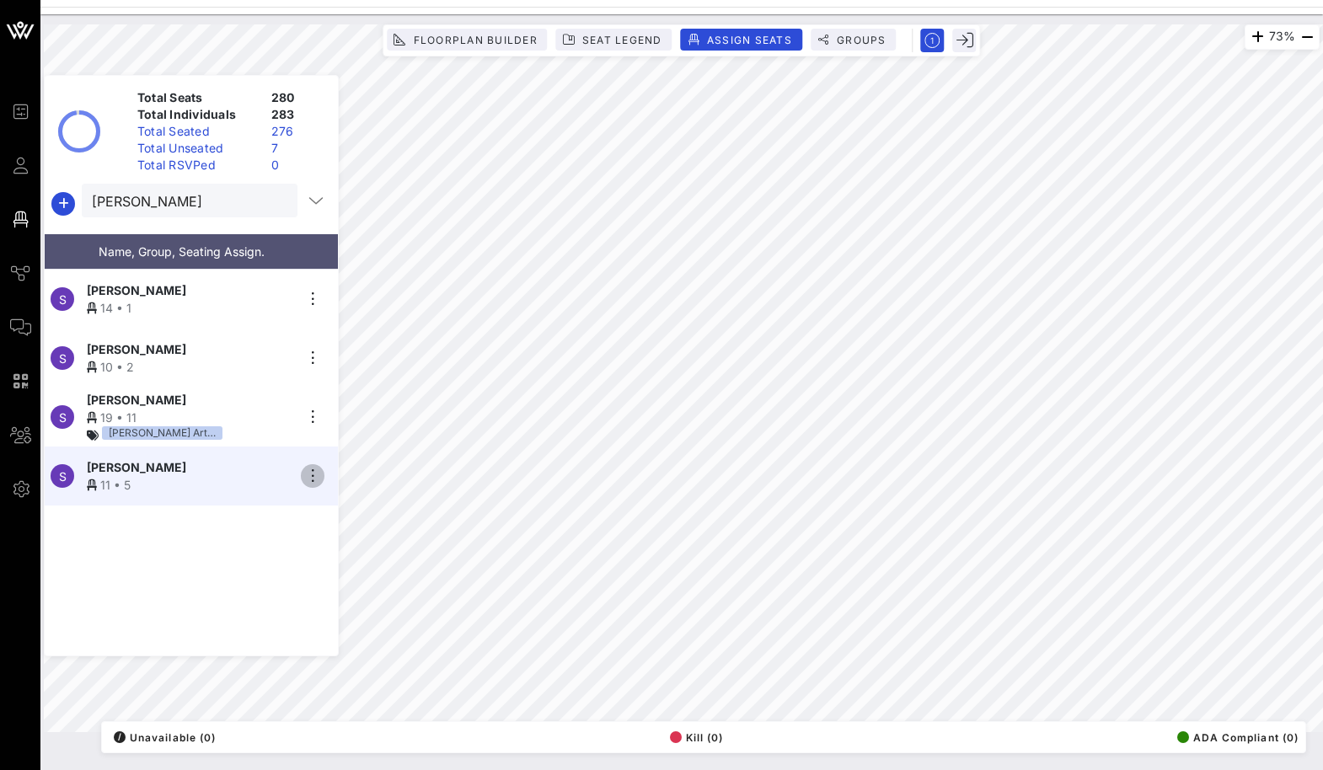
click at [312, 470] on icon "button" at bounding box center [312, 476] width 20 height 20
click at [348, 602] on div "Unseat" at bounding box center [360, 598] width 84 height 13
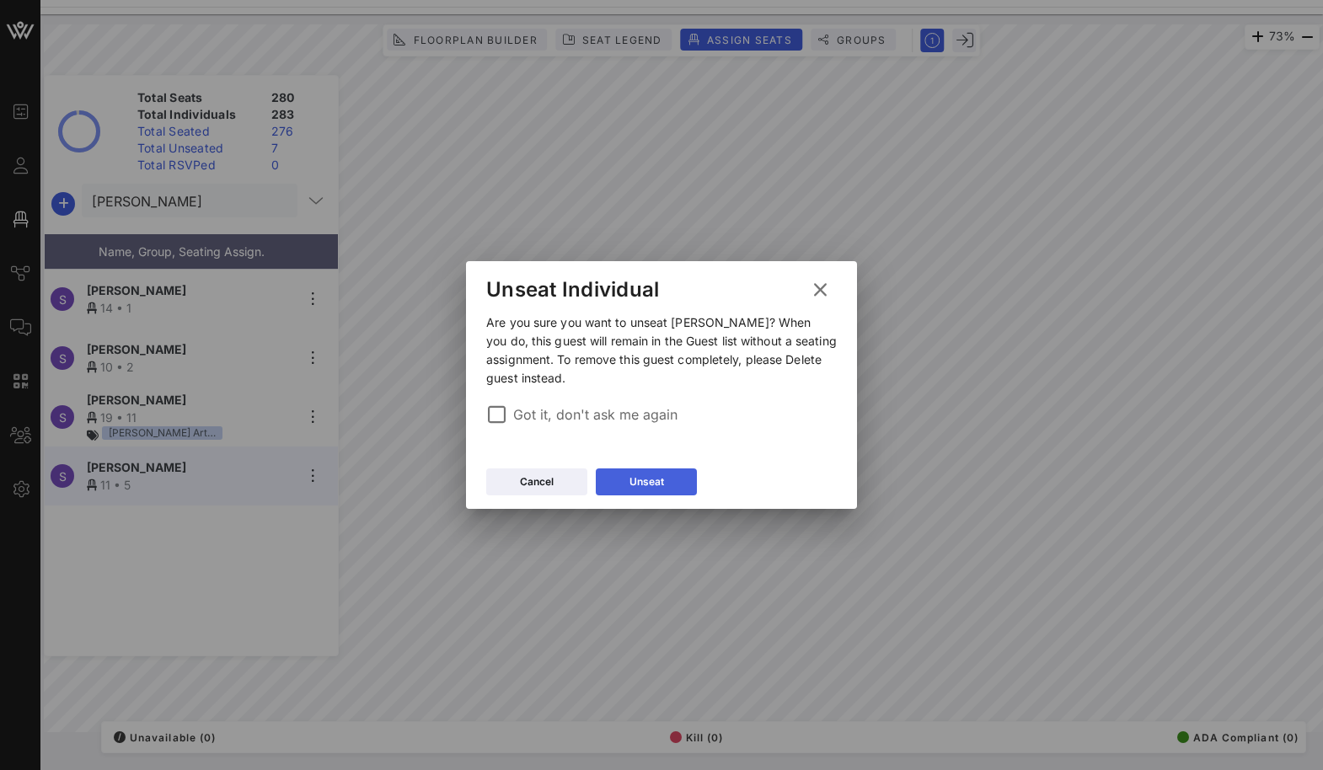
click at [640, 492] on button "Unseat" at bounding box center [646, 481] width 101 height 27
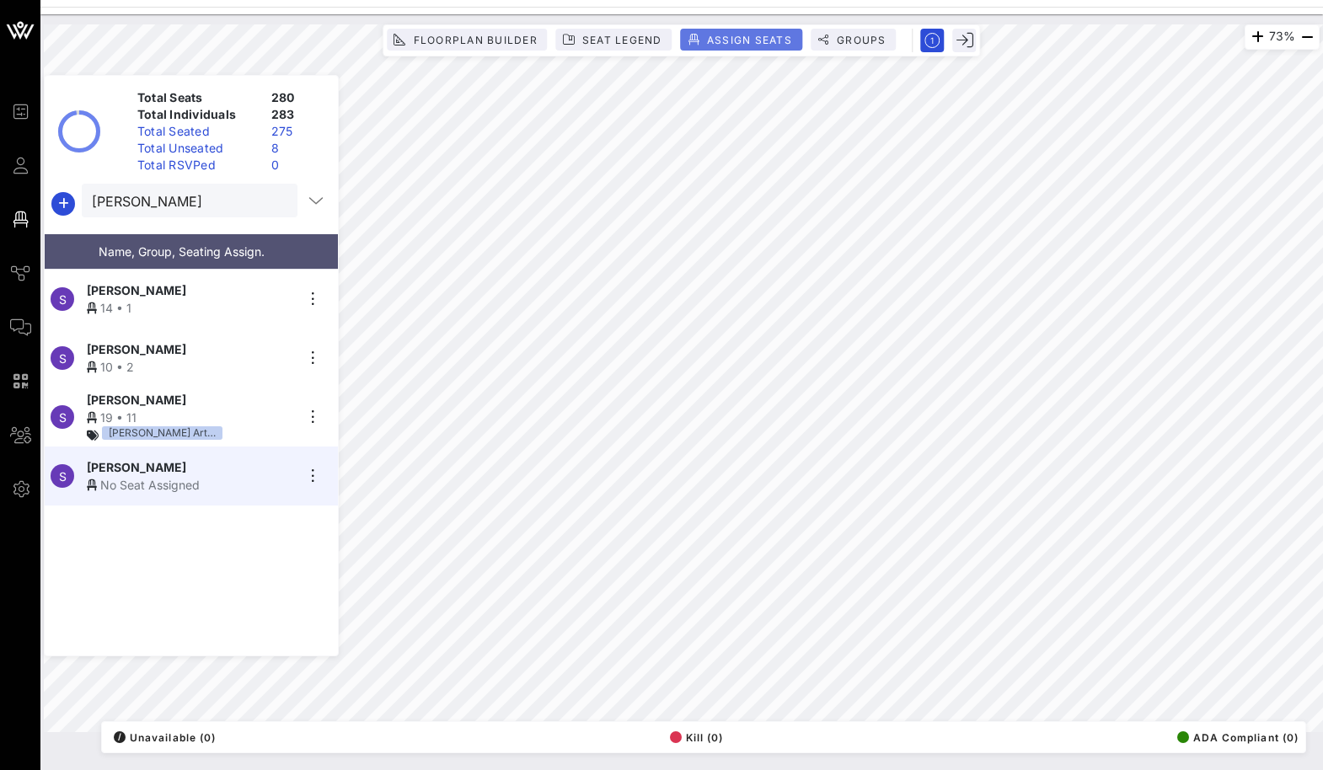
click at [745, 34] on span "Assign Seats" at bounding box center [749, 40] width 86 height 13
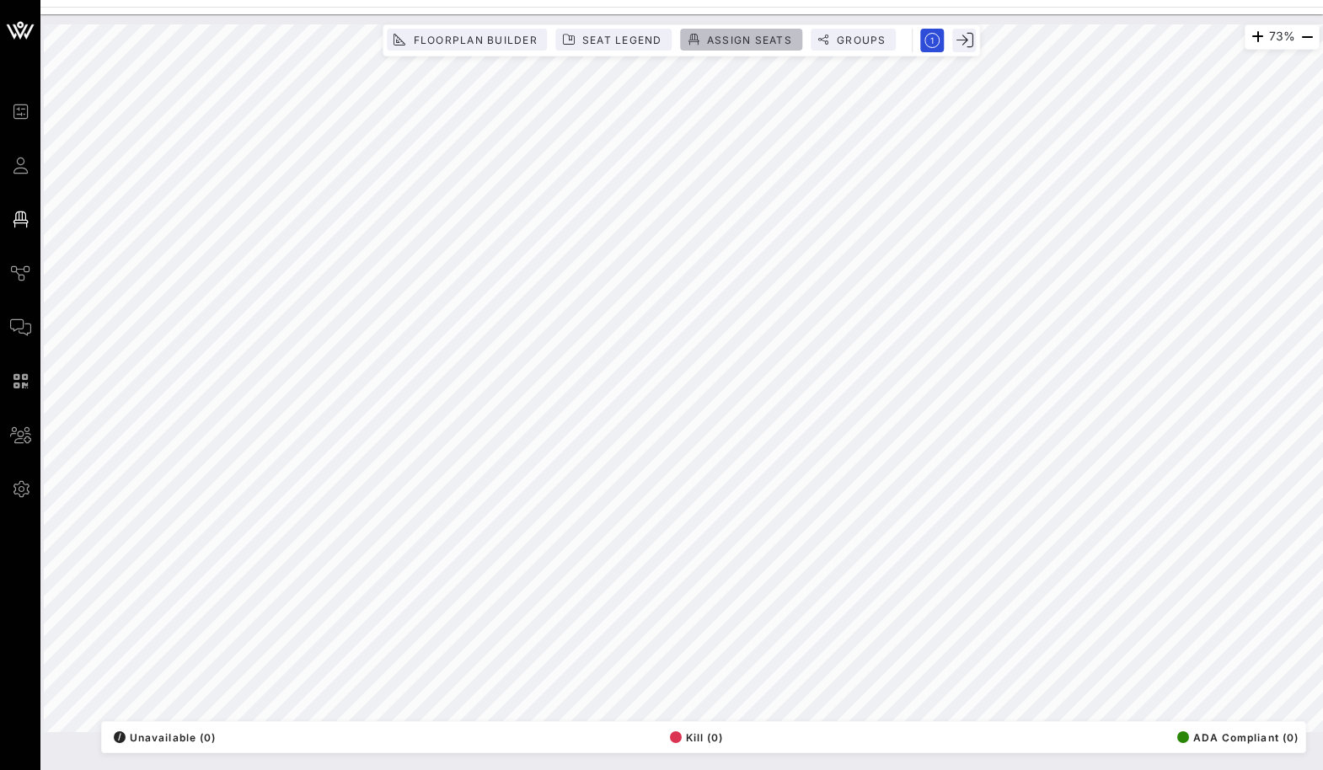
click at [744, 45] on button "Assign Seats" at bounding box center [741, 40] width 121 height 22
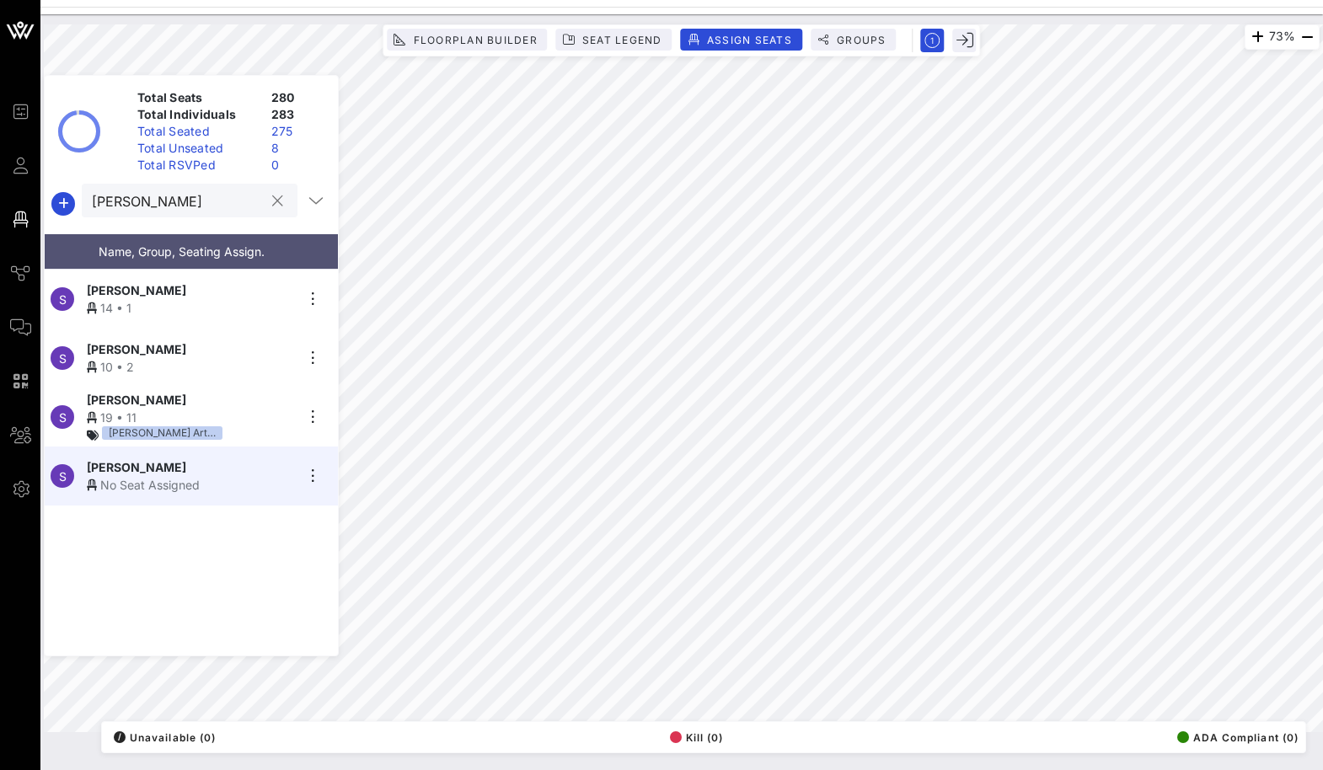
click at [186, 206] on input "[PERSON_NAME]" at bounding box center [178, 201] width 172 height 22
click at [736, 32] on button "Assign Seats" at bounding box center [741, 40] width 121 height 22
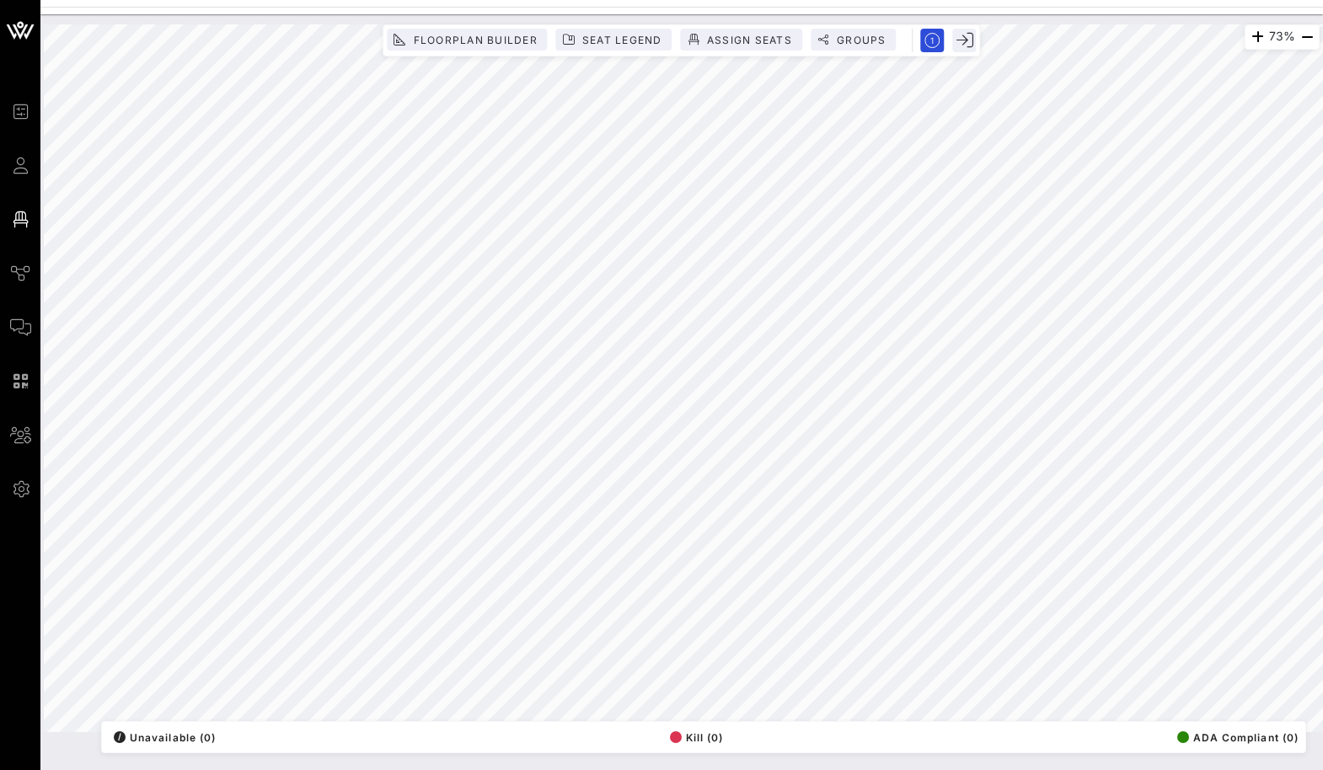
click at [676, 769] on html "Event Builder Guests Floor Plan Journeys Comms QR Scanner Team Settings RSVP [G…" at bounding box center [661, 385] width 1323 height 770
